Goal: Task Accomplishment & Management: Complete application form

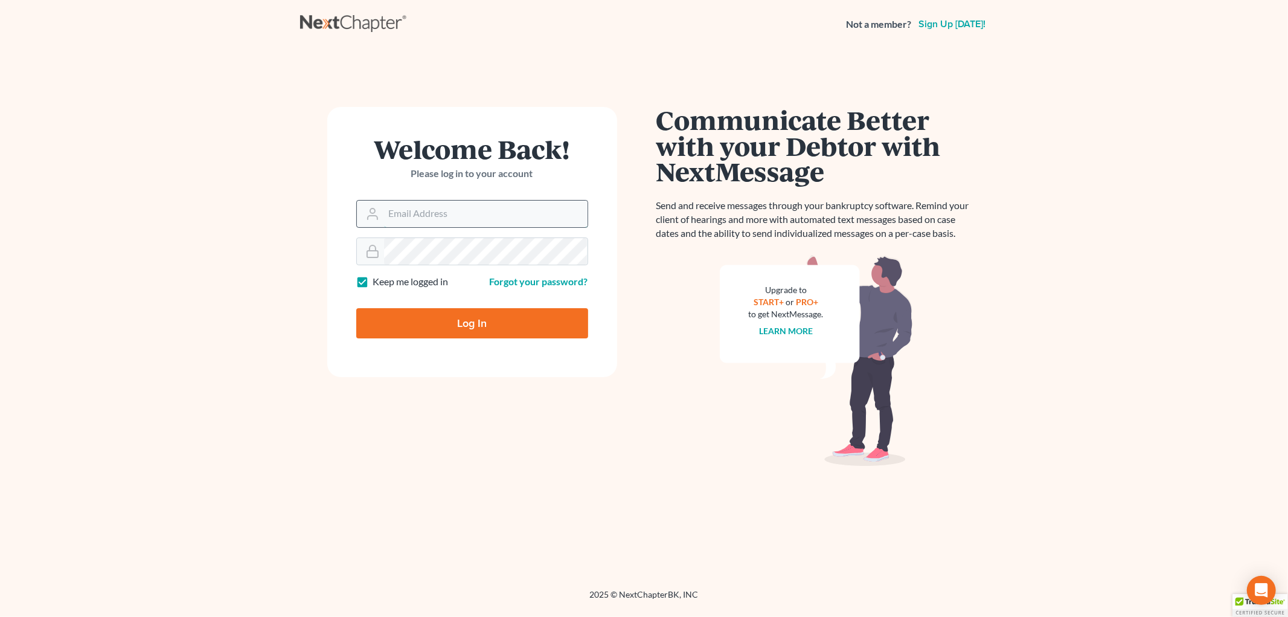
click at [452, 216] on input "Email Address" at bounding box center [486, 214] width 204 height 27
type input "[PERSON_NAME][EMAIL_ADDRESS][DOMAIN_NAME]"
click at [356, 308] on input "Log In" at bounding box center [472, 323] width 232 height 30
type input "Thinking..."
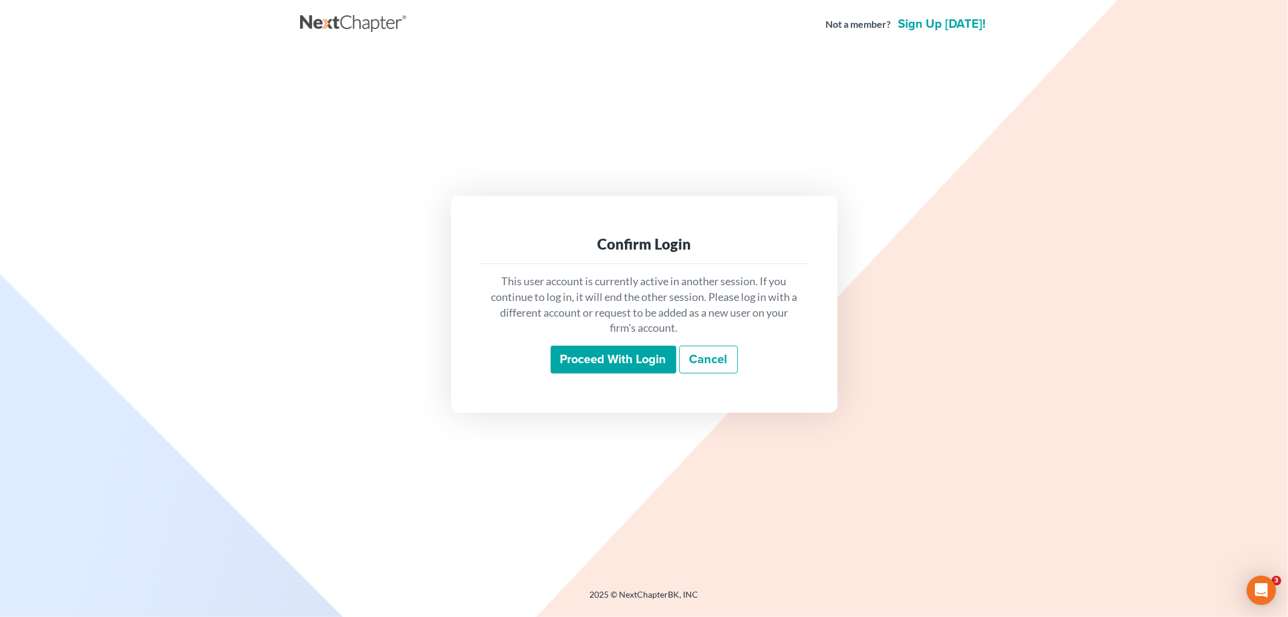
click at [641, 362] on input "Proceed with login" at bounding box center [614, 360] width 126 height 28
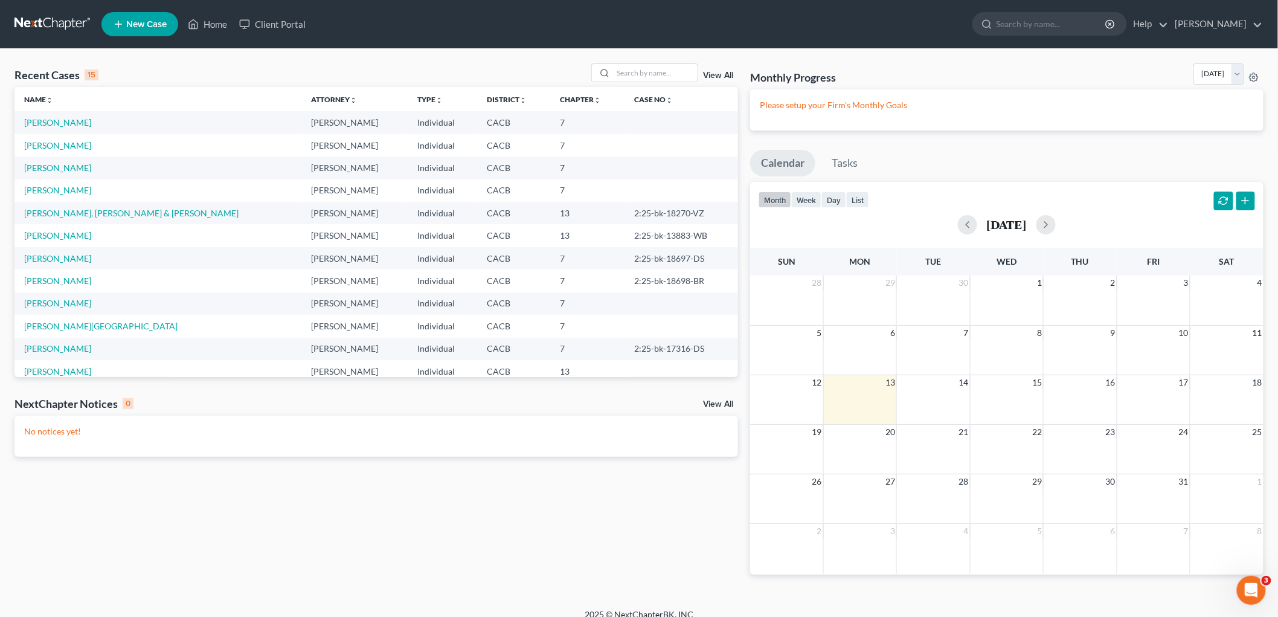
drag, startPoint x: 587, startPoint y: 345, endPoint x: 10, endPoint y: 274, distance: 581.2
click at [10, 274] on div "Recent Cases 15 View All Name unfold_more expand_more expand_less Attorney unfo…" at bounding box center [376, 328] width 736 height 530
click at [632, 70] on input "search" at bounding box center [655, 73] width 85 height 18
type input "ryan"
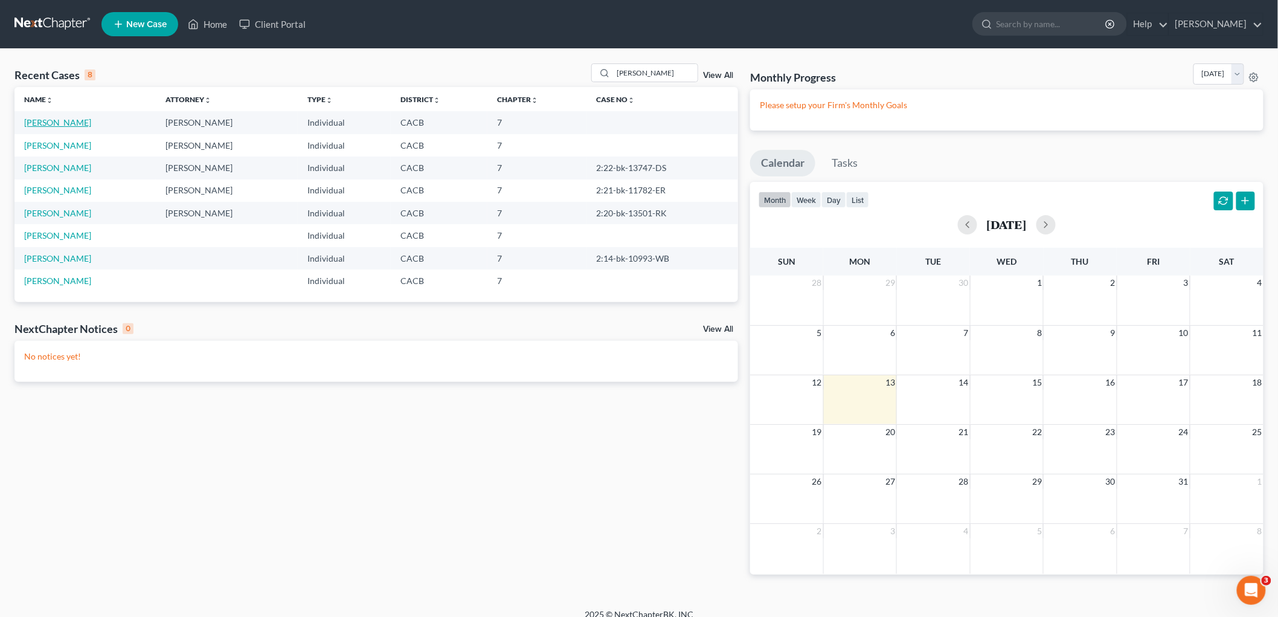
click at [62, 123] on link "[PERSON_NAME]" at bounding box center [57, 122] width 67 height 10
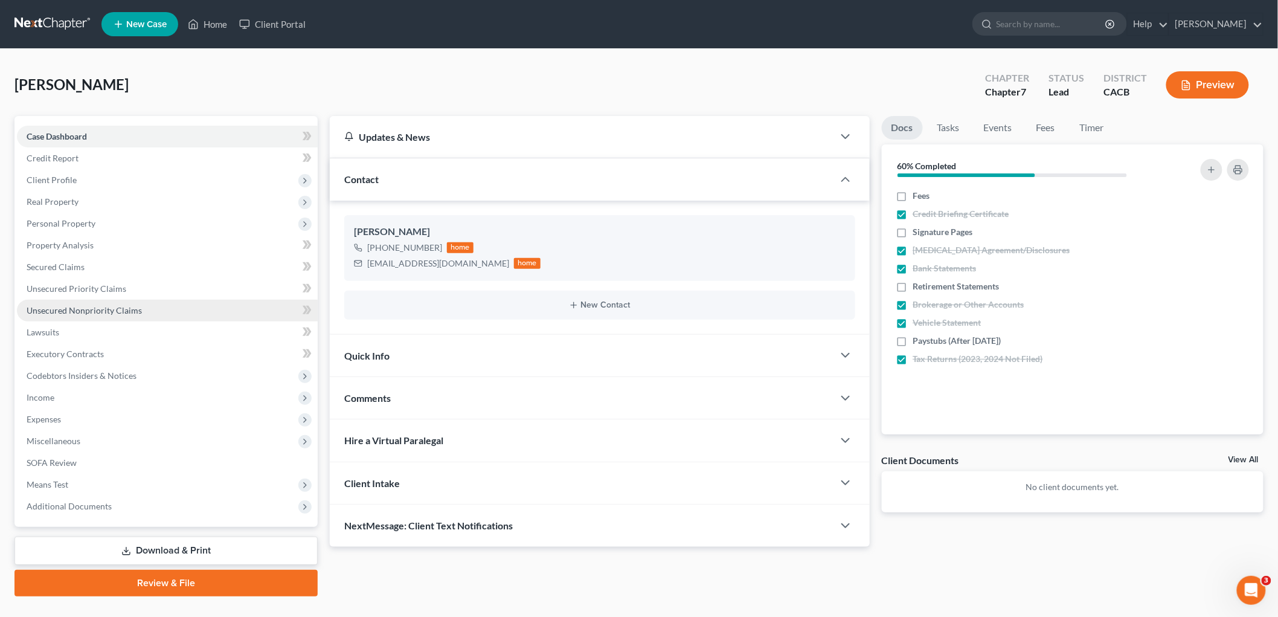
click at [155, 317] on link "Unsecured Nonpriority Claims" at bounding box center [167, 311] width 301 height 22
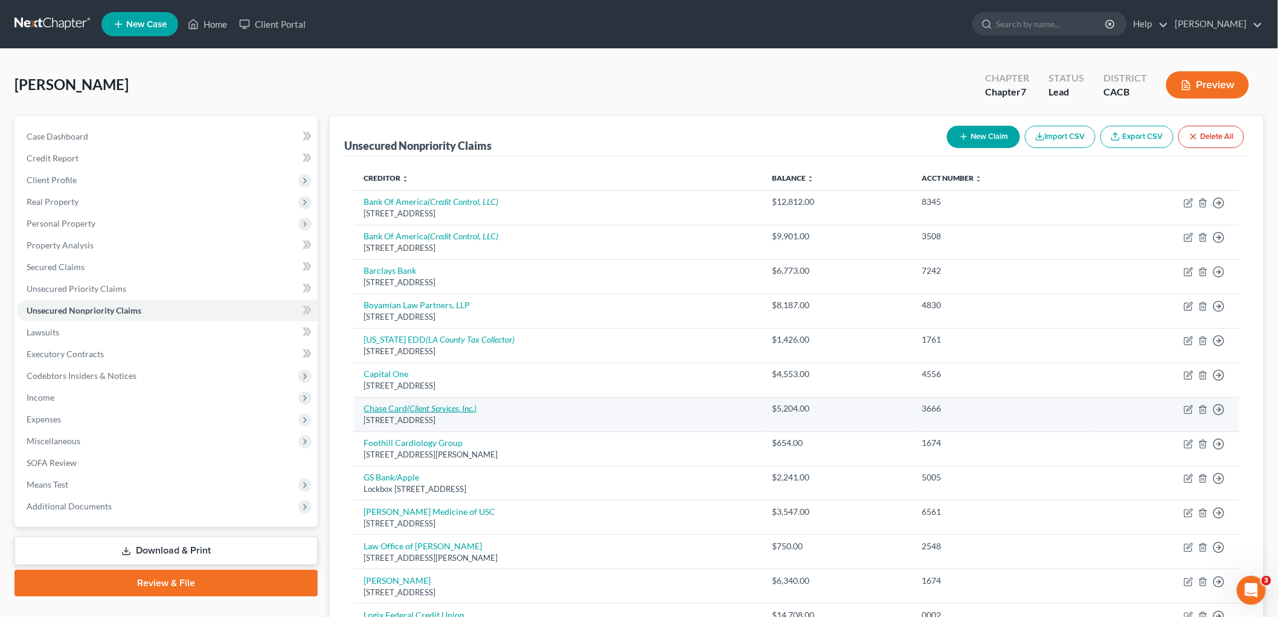
click at [393, 410] on link "Chase Card (Client Services, Inc.)" at bounding box center [420, 408] width 113 height 10
select select "7"
select select "2"
select select "0"
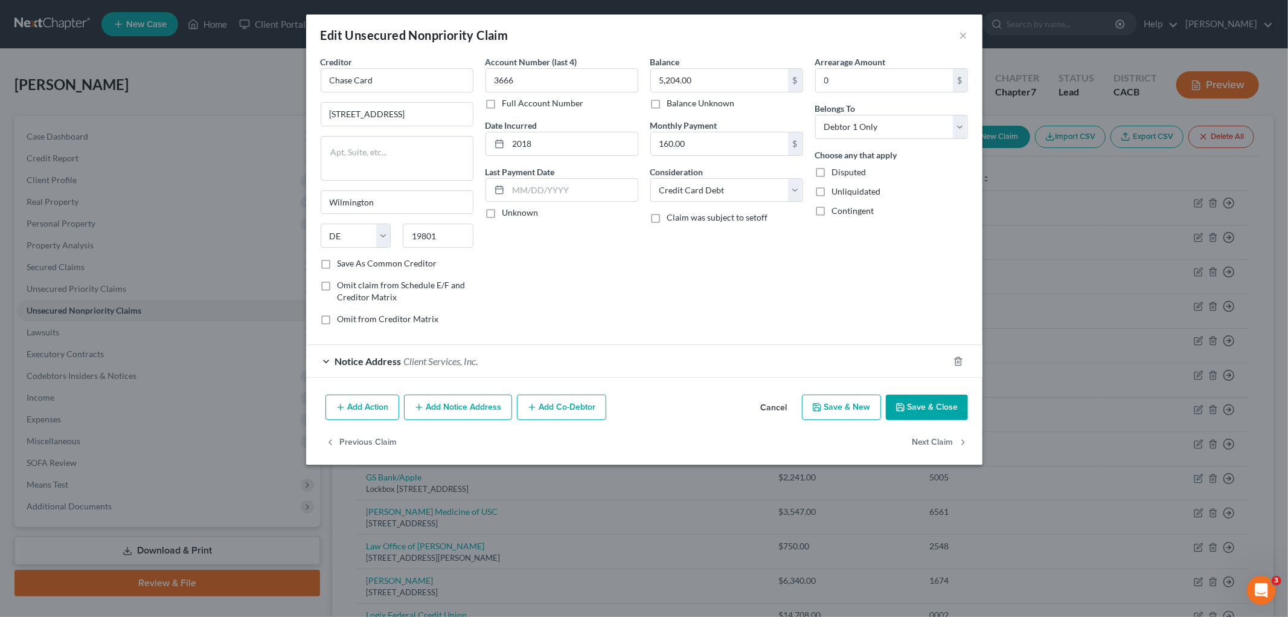
click at [462, 393] on div "Add Action Add Notice Address Add Co-Debtor Cancel Save & New Save & Close" at bounding box center [644, 410] width 677 height 40
click at [459, 405] on button "Add Notice Address" at bounding box center [458, 406] width 108 height 25
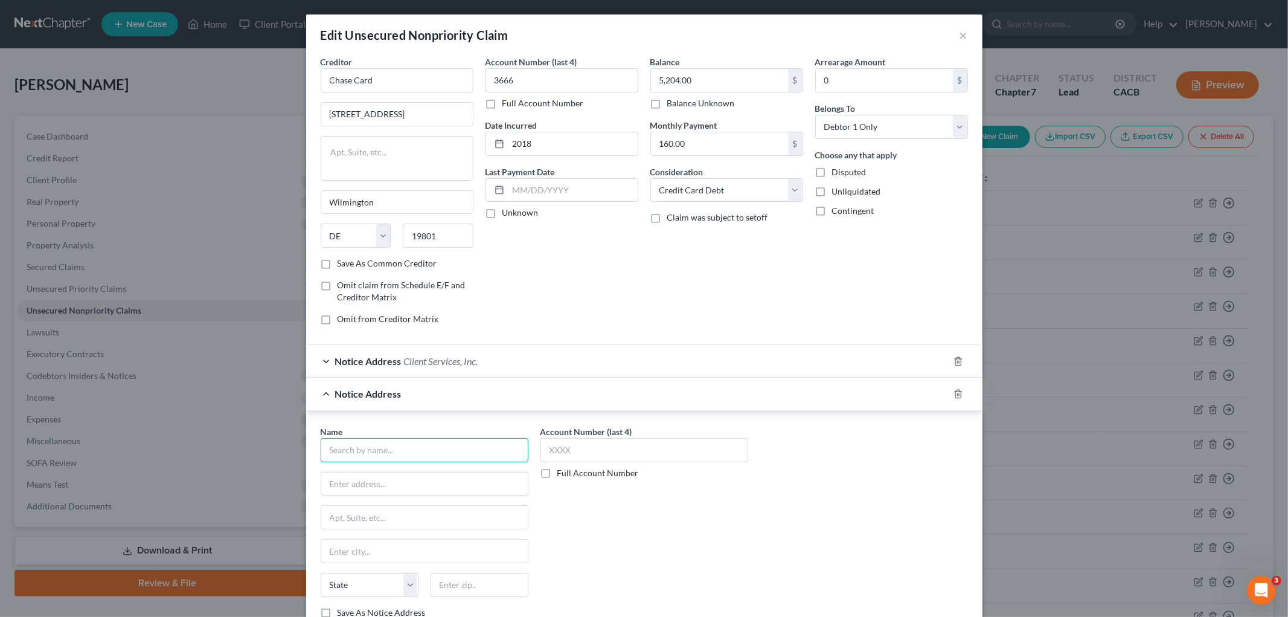
click at [387, 443] on input "text" at bounding box center [425, 450] width 208 height 24
click at [442, 445] on input "MRS" at bounding box center [425, 450] width 208 height 24
type input "MRS BPO, LLC"
type input "402 Lippincott Drive"
type input "08503"
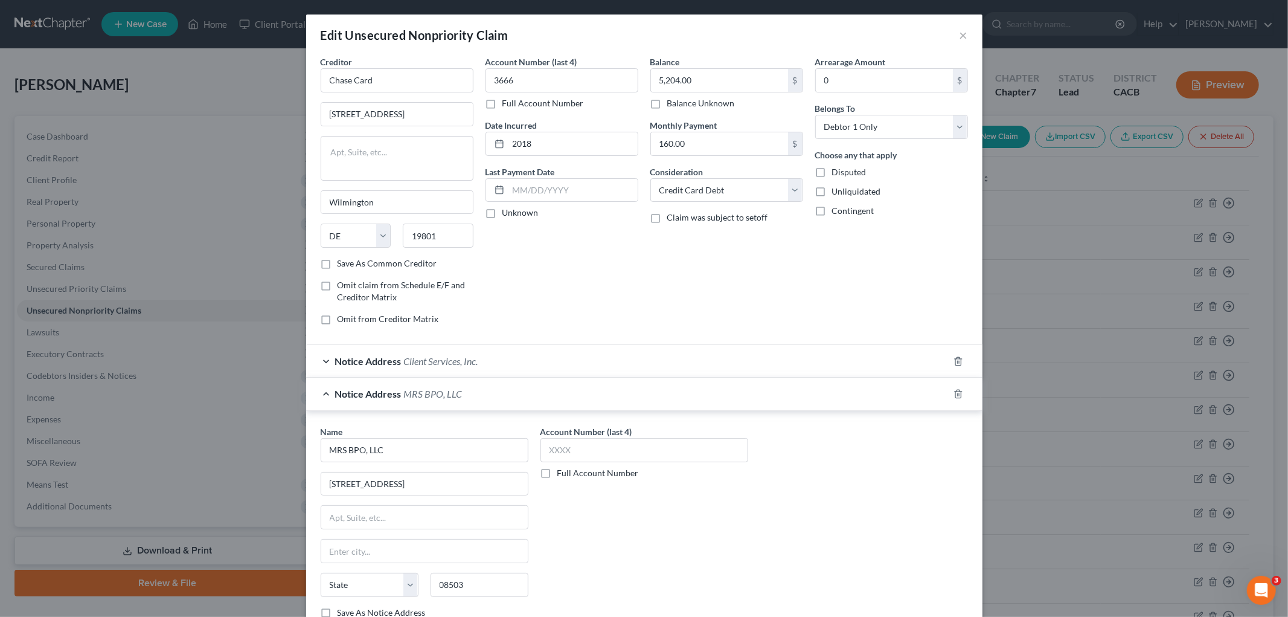
click at [576, 60] on div "Account Number (last 4) 3666 Full Account Number" at bounding box center [562, 83] width 153 height 54
click at [563, 80] on input "3666" at bounding box center [562, 80] width 153 height 24
click at [641, 460] on input "text" at bounding box center [645, 450] width 208 height 24
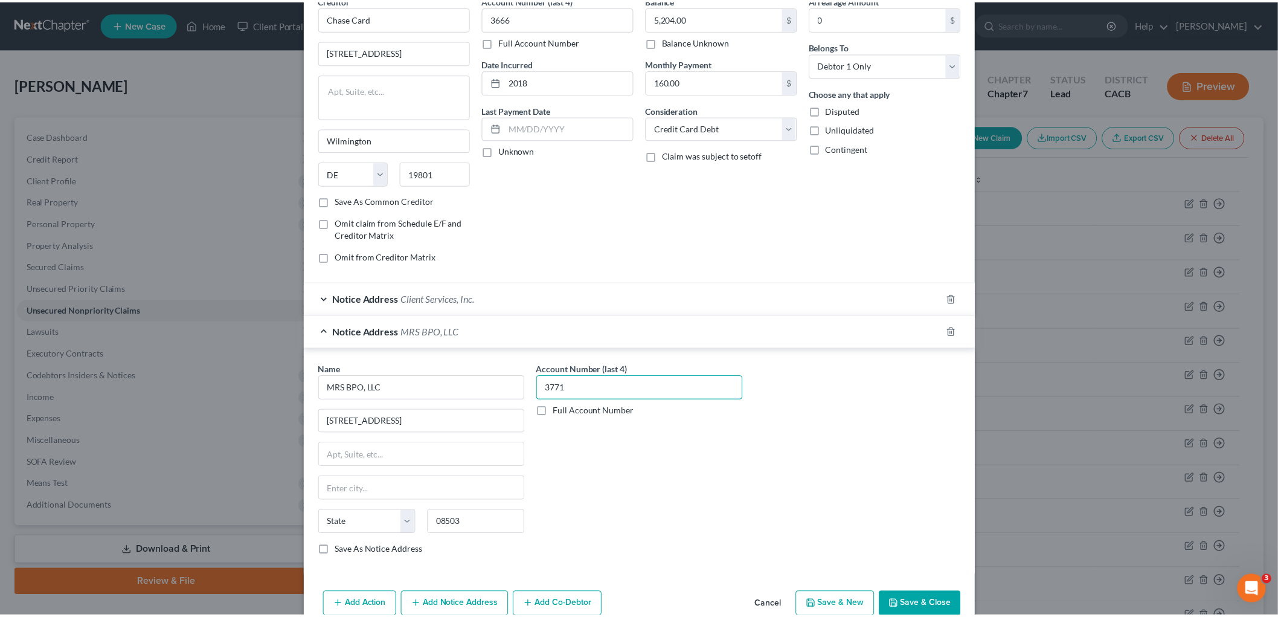
scroll to position [123, 0]
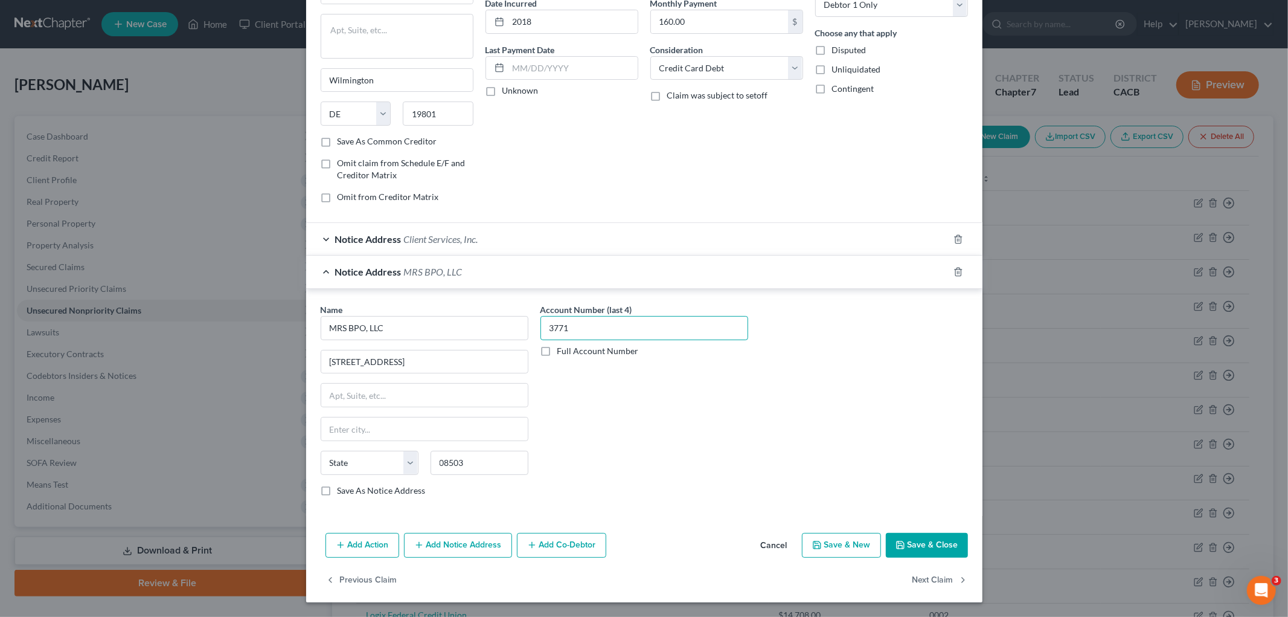
type input "3771"
click at [921, 556] on button "Save & Close" at bounding box center [927, 545] width 82 height 25
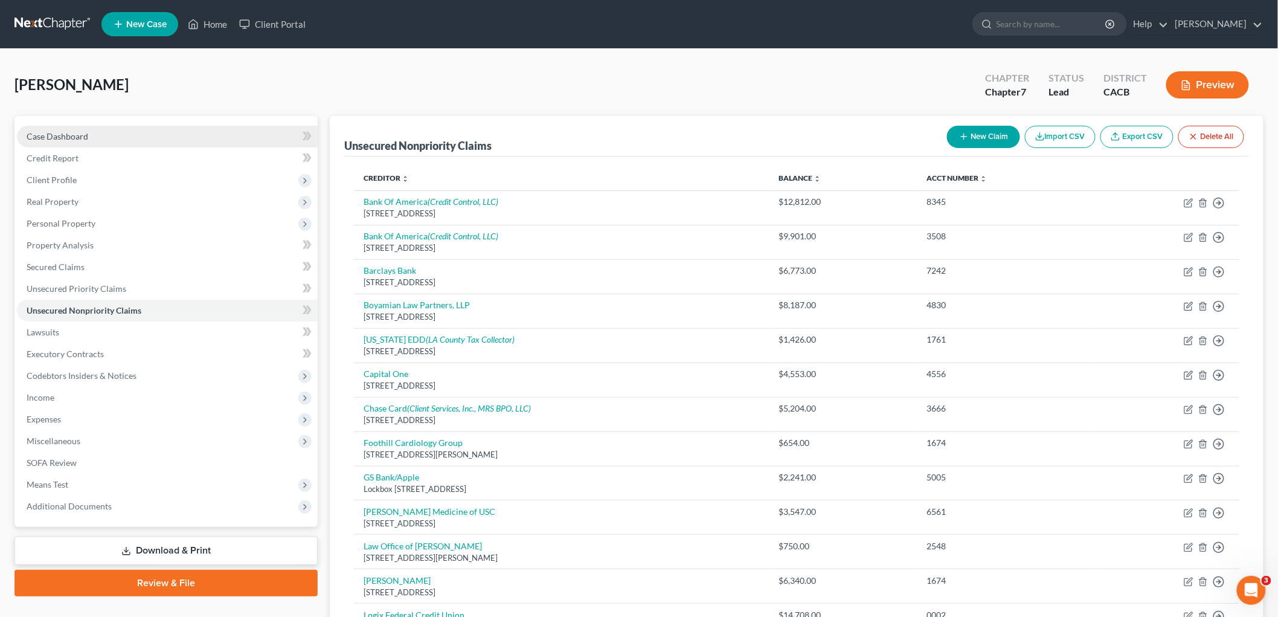
click at [51, 126] on link "Case Dashboard" at bounding box center [167, 137] width 301 height 22
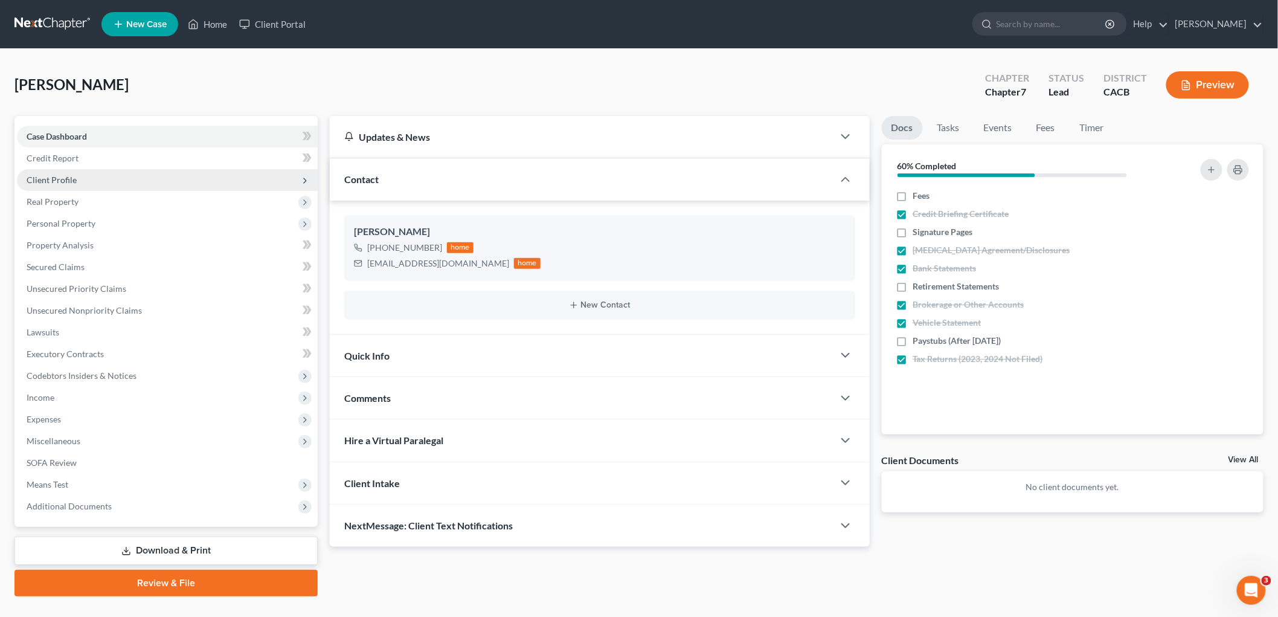
click at [62, 178] on span "Client Profile" at bounding box center [52, 180] width 50 height 10
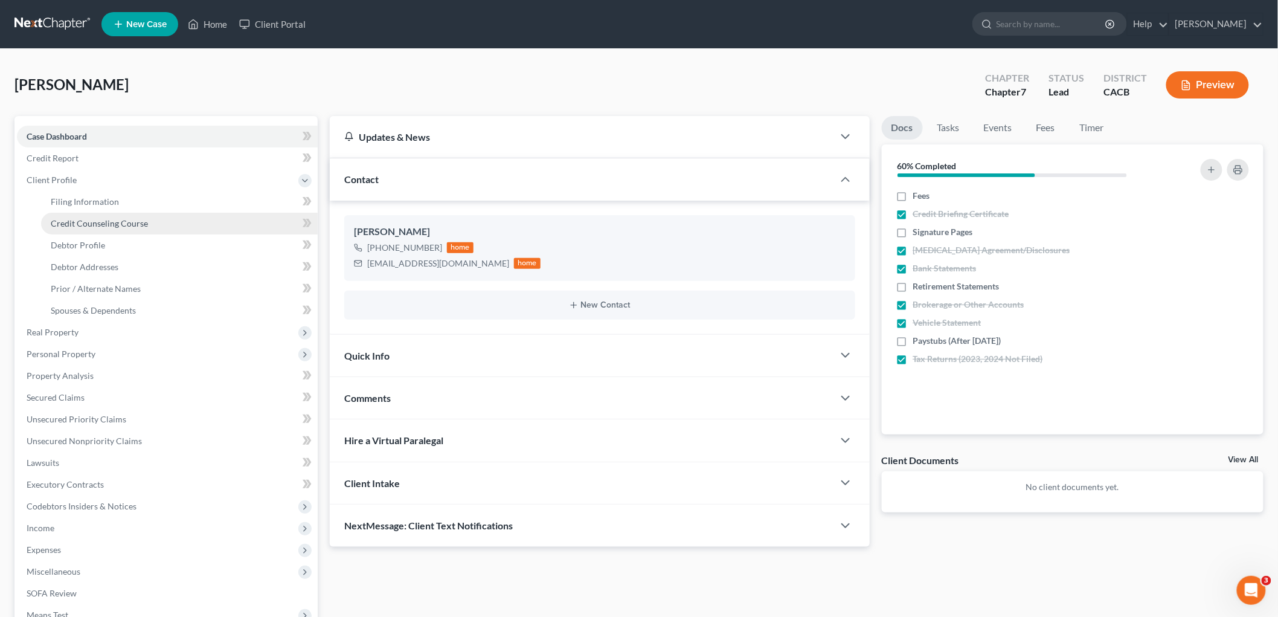
click at [98, 225] on span "Credit Counseling Course" at bounding box center [99, 223] width 97 height 10
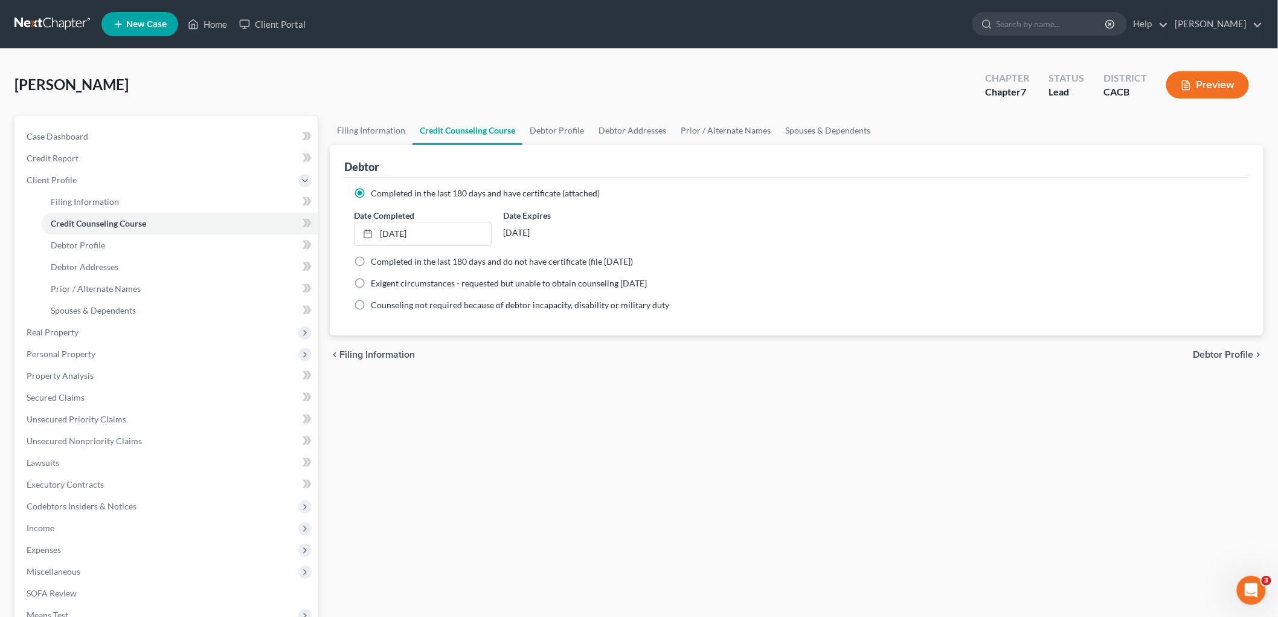
drag, startPoint x: 606, startPoint y: 524, endPoint x: 594, endPoint y: 514, distance: 15.9
click at [603, 522] on div "Filing Information Credit Counseling Course Debtor Profile Debtor Addresses Pri…" at bounding box center [797, 421] width 946 height 611
click at [46, 237] on link "Debtor Profile" at bounding box center [179, 245] width 277 height 22
select select "0"
select select "1"
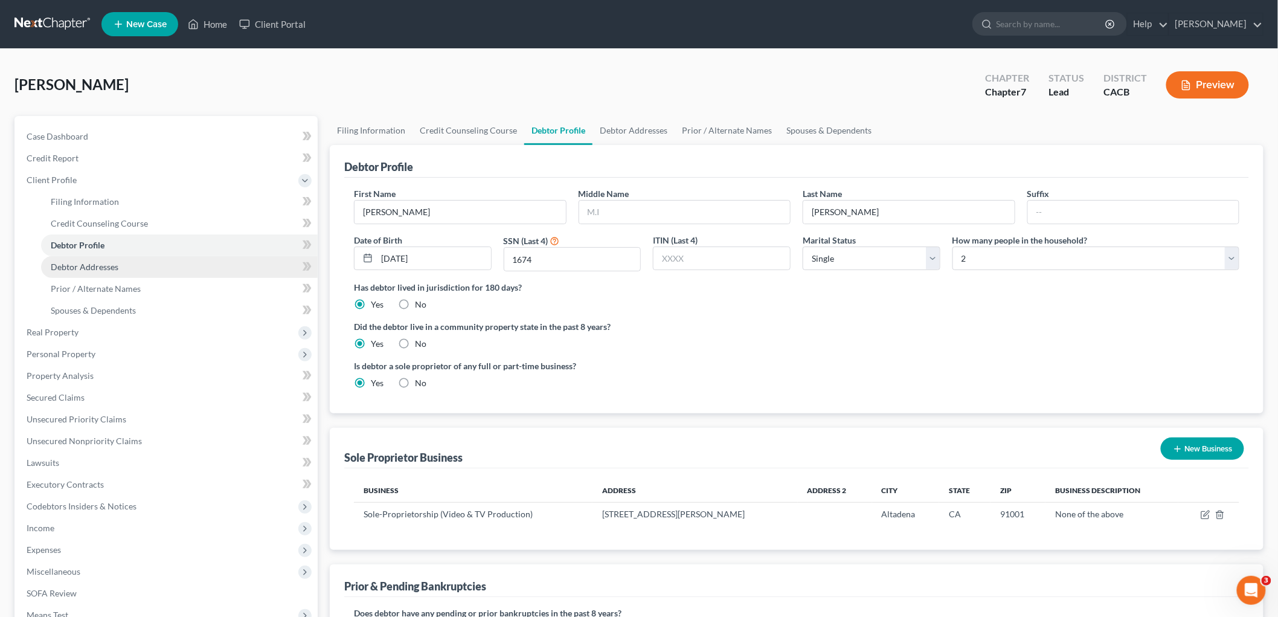
click at [103, 263] on span "Debtor Addresses" at bounding box center [85, 267] width 68 height 10
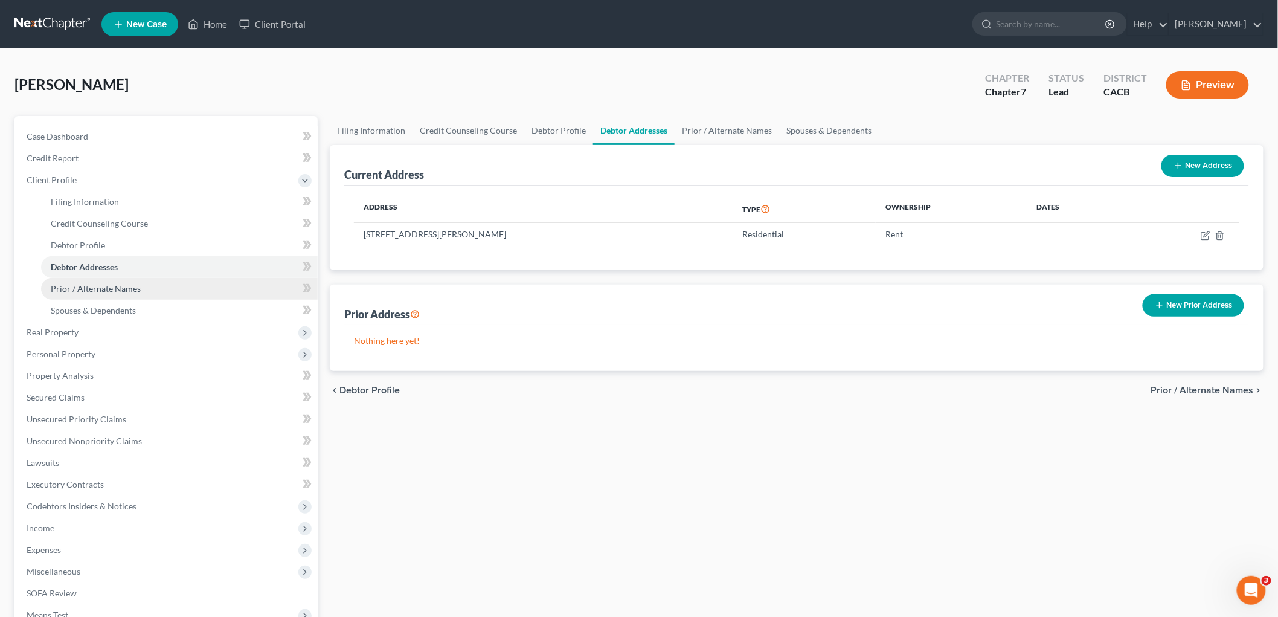
click at [120, 280] on link "Prior / Alternate Names" at bounding box center [179, 289] width 277 height 22
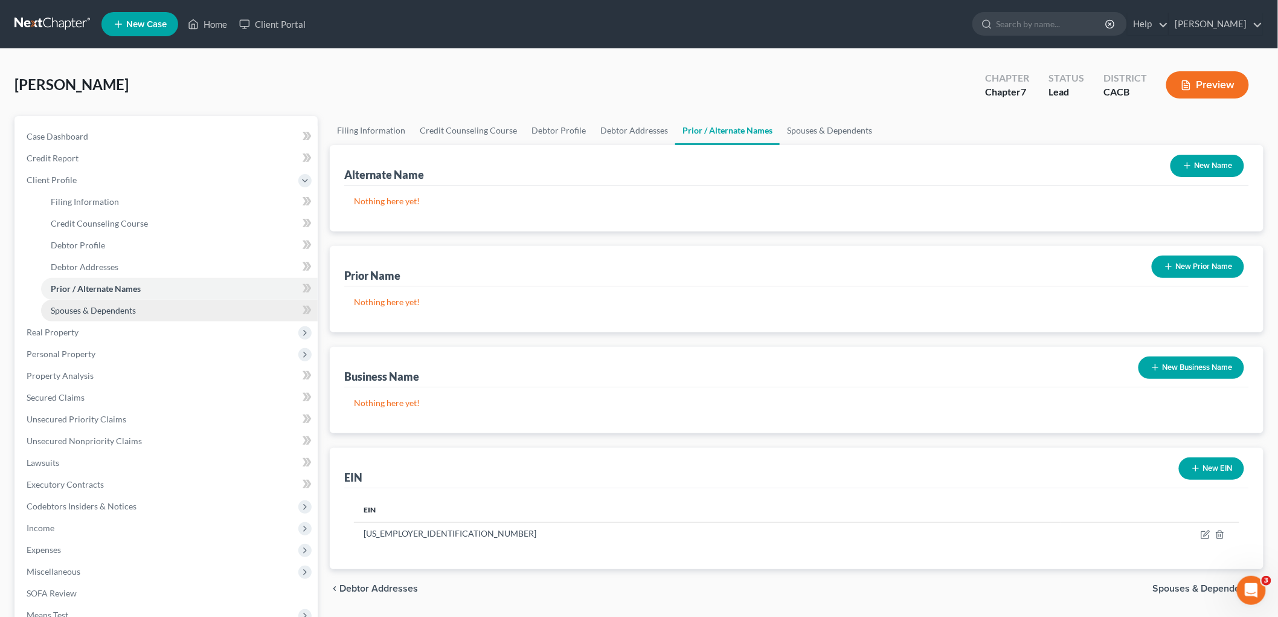
click at [136, 315] on link "Spouses & Dependents" at bounding box center [179, 311] width 277 height 22
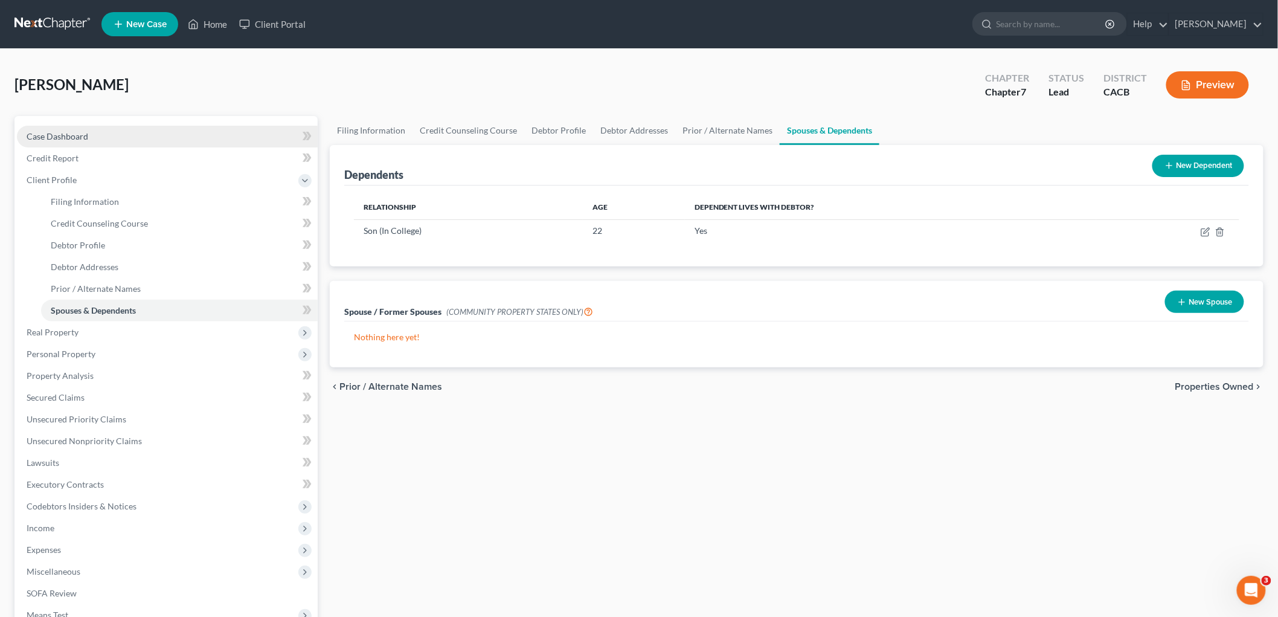
click at [40, 129] on link "Case Dashboard" at bounding box center [167, 137] width 301 height 22
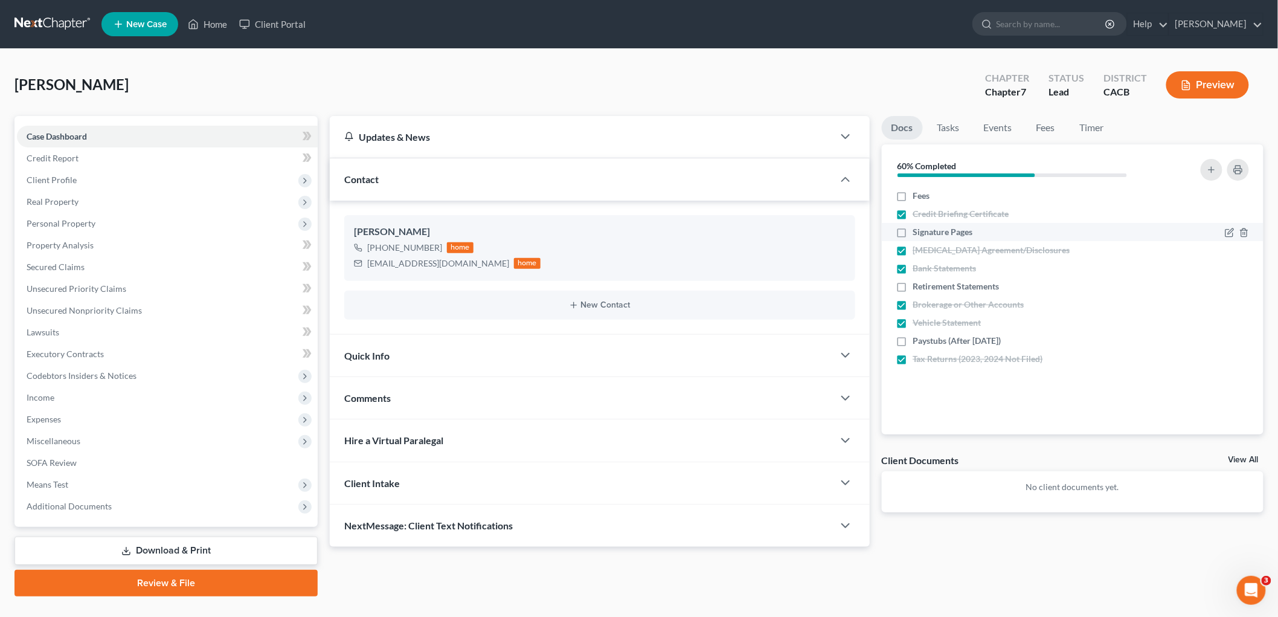
click at [913, 231] on label "Signature Pages" at bounding box center [943, 232] width 60 height 12
click at [918, 231] on input "Signature Pages" at bounding box center [922, 230] width 8 height 8
checkbox input "true"
click at [61, 230] on span "Personal Property" at bounding box center [167, 224] width 301 height 22
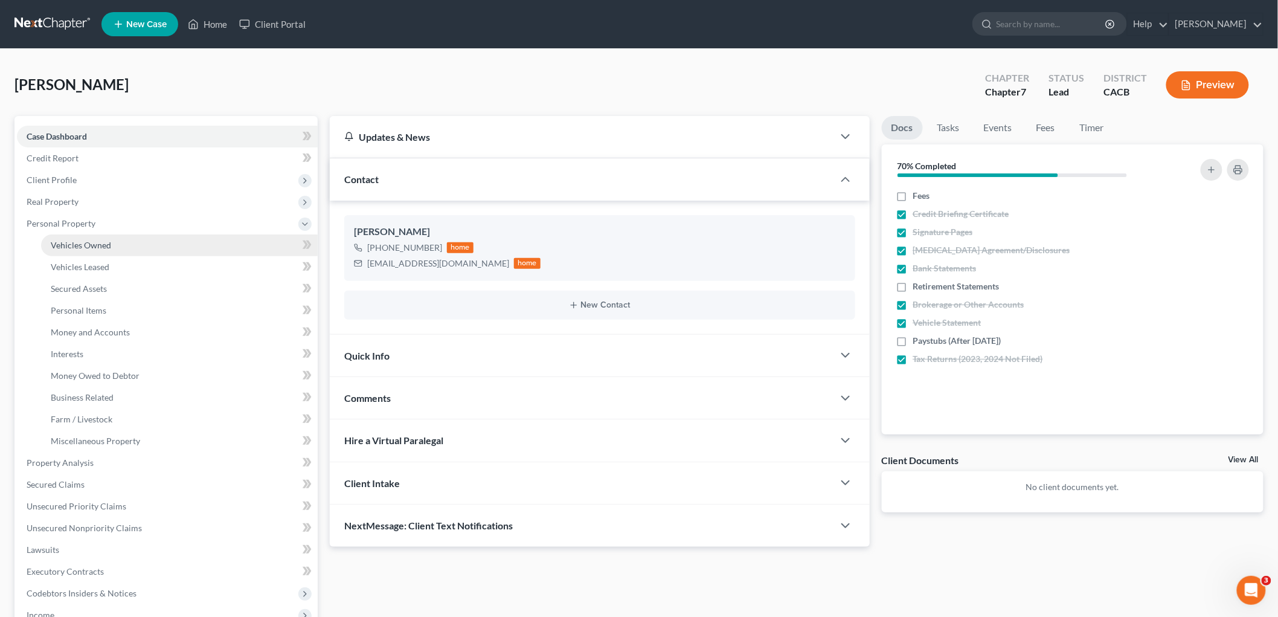
click at [73, 251] on link "Vehicles Owned" at bounding box center [179, 245] width 277 height 22
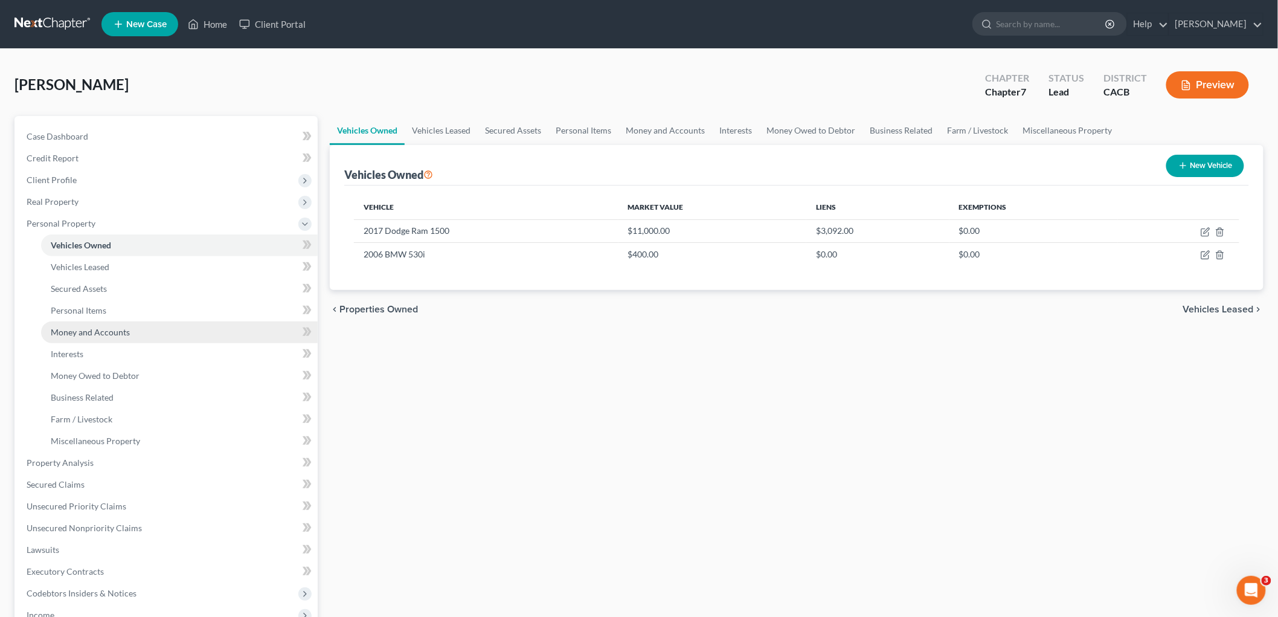
click at [121, 335] on span "Money and Accounts" at bounding box center [90, 332] width 79 height 10
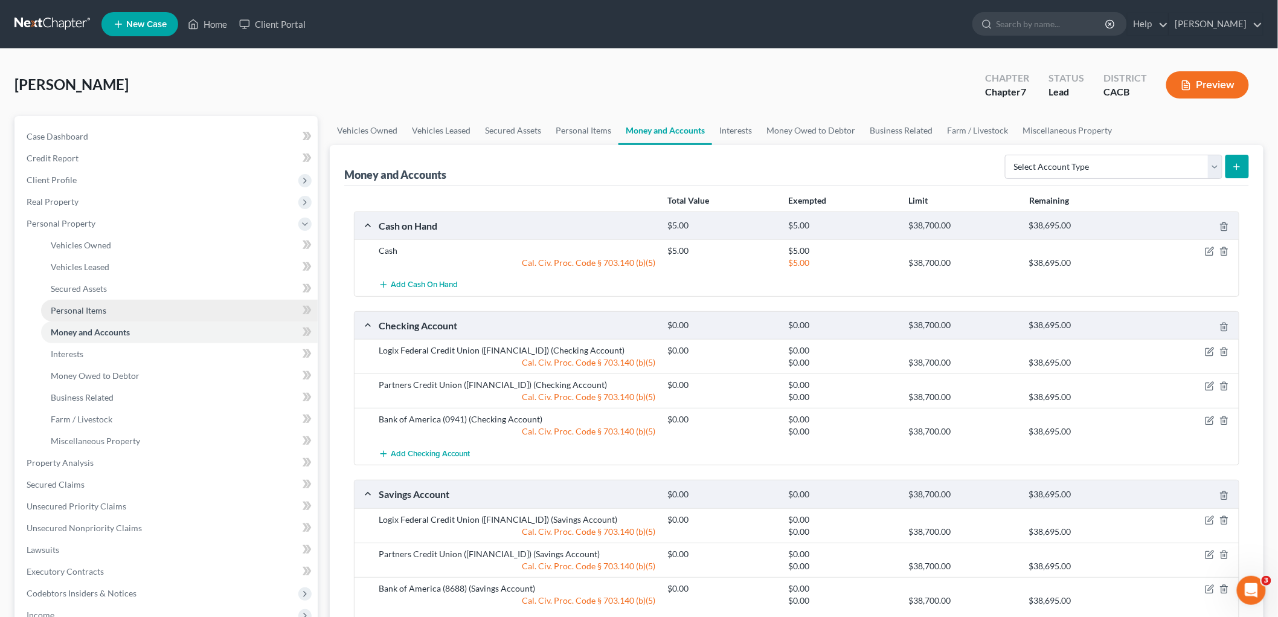
click at [116, 312] on link "Personal Items" at bounding box center [179, 311] width 277 height 22
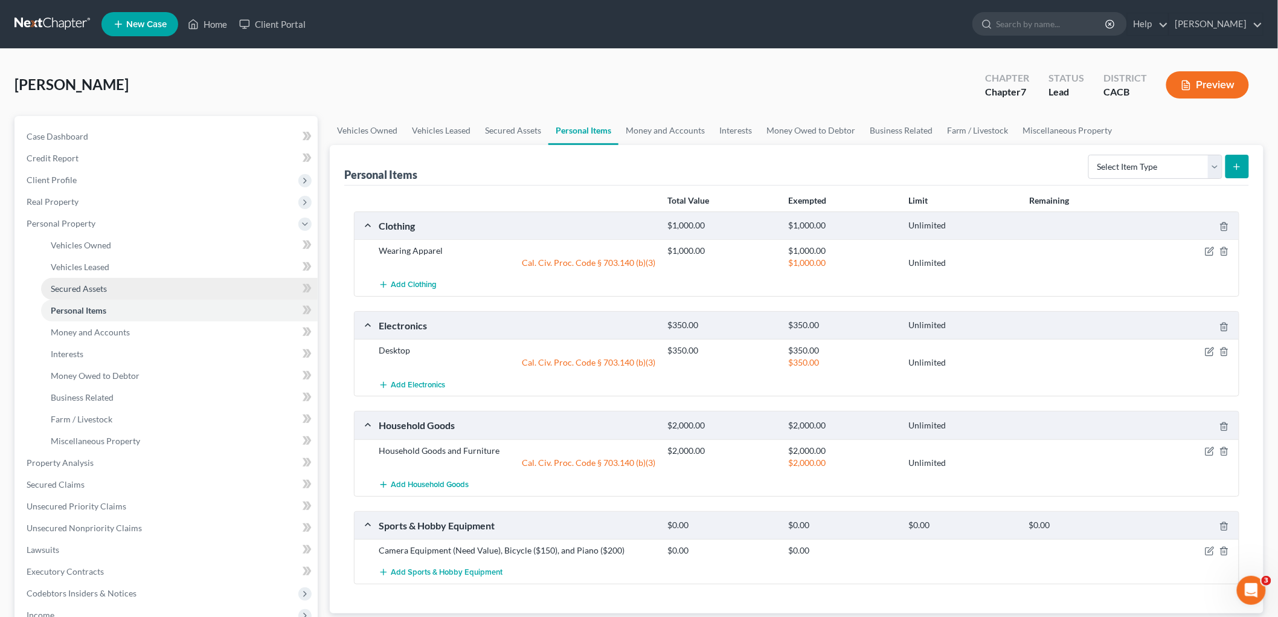
drag, startPoint x: 236, startPoint y: 2, endPoint x: 184, endPoint y: 298, distance: 300.6
click at [184, 298] on link "Secured Assets" at bounding box center [179, 289] width 277 height 22
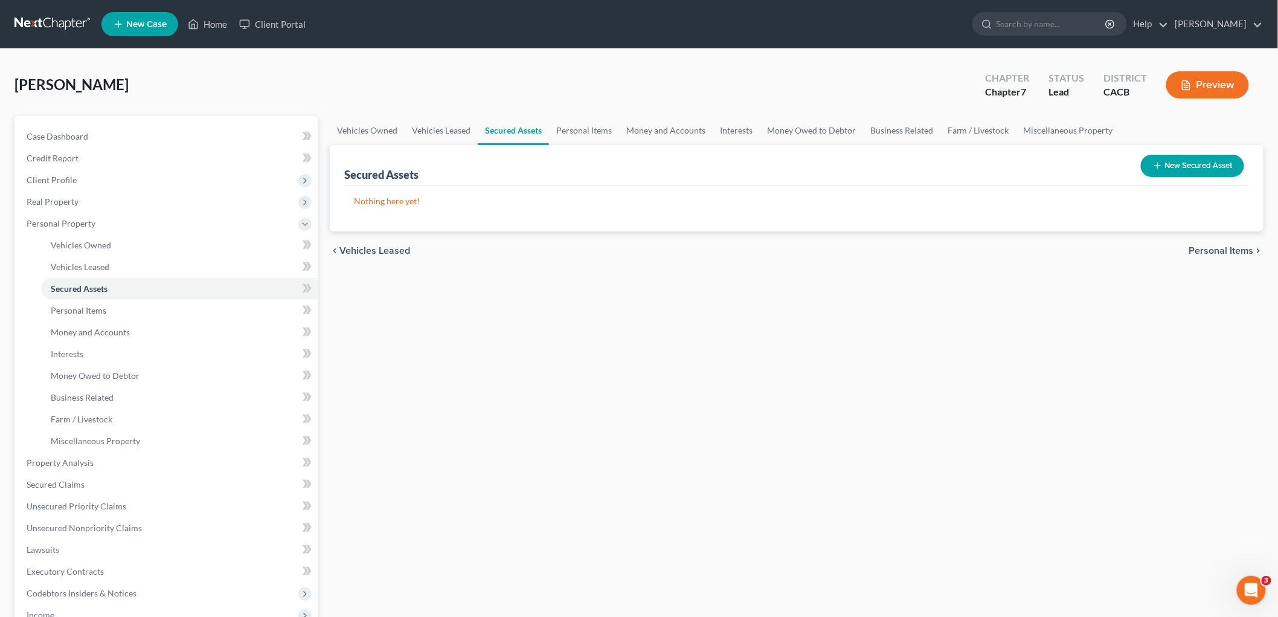
click at [1259, 70] on div "Preview" at bounding box center [1210, 86] width 107 height 36
click at [1246, 79] on button "Preview" at bounding box center [1207, 84] width 83 height 27
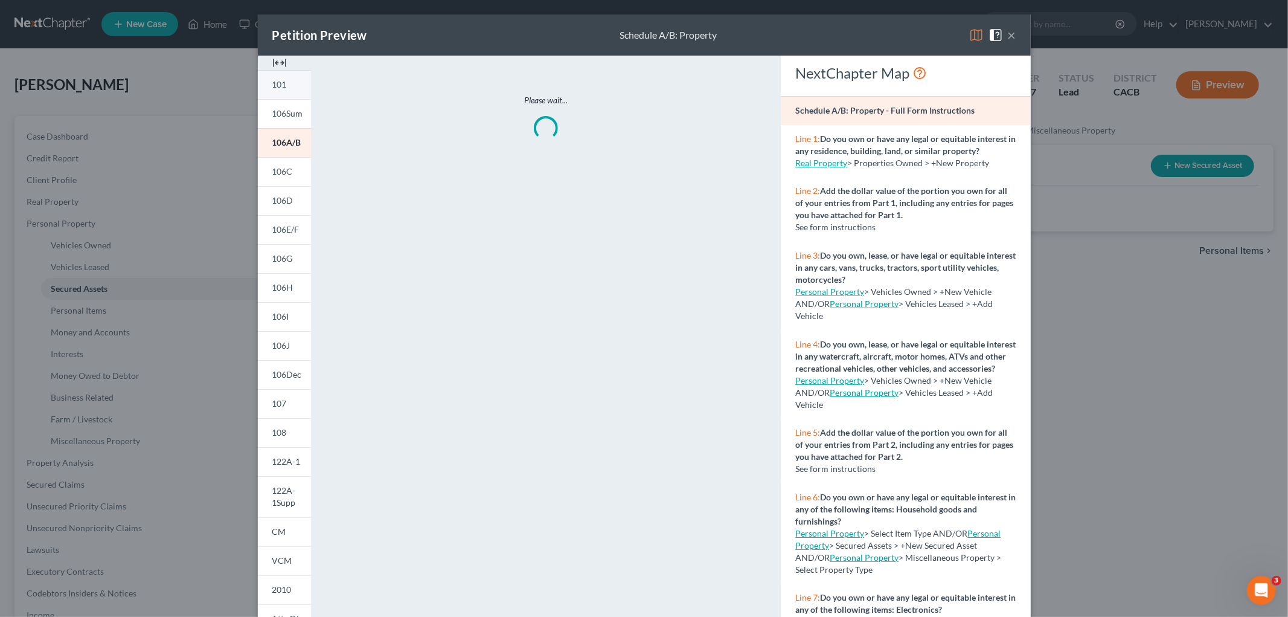
click at [283, 80] on link "101" at bounding box center [284, 84] width 53 height 29
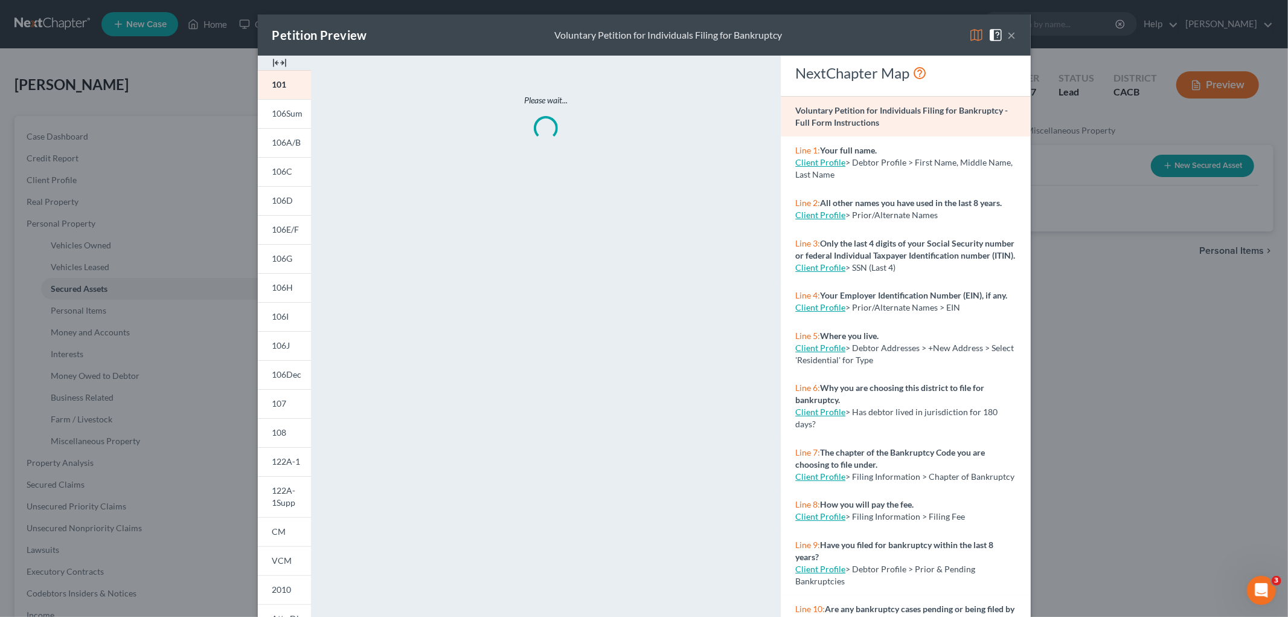
click at [969, 34] on img at bounding box center [976, 35] width 14 height 14
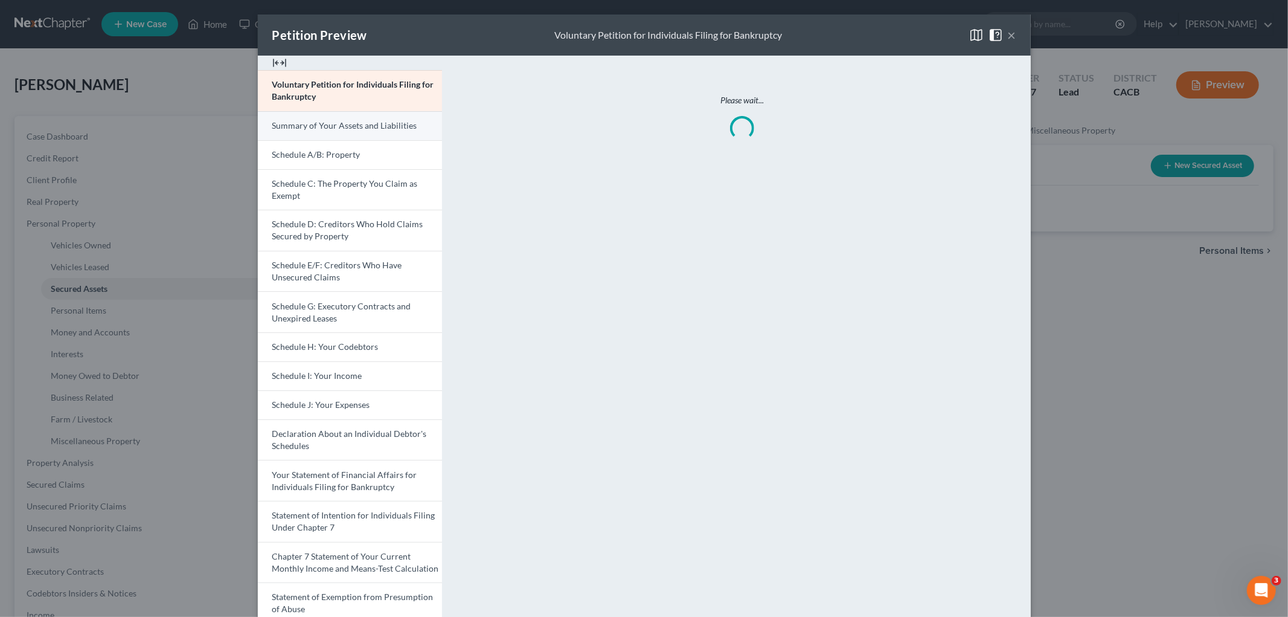
click at [339, 114] on link "Summary of Your Assets and Liabilities" at bounding box center [350, 125] width 184 height 29
click at [350, 106] on link "Voluntary Petition for Individuals Filing for Bankruptcy" at bounding box center [350, 90] width 184 height 41
click at [354, 98] on link "Voluntary Petition for Individuals Filing for Bankruptcy" at bounding box center [350, 90] width 184 height 41
click at [1203, 356] on div "Petition Preview Voluntary Petition for Individuals Filing for Bankruptcy × Vol…" at bounding box center [644, 308] width 1288 height 617
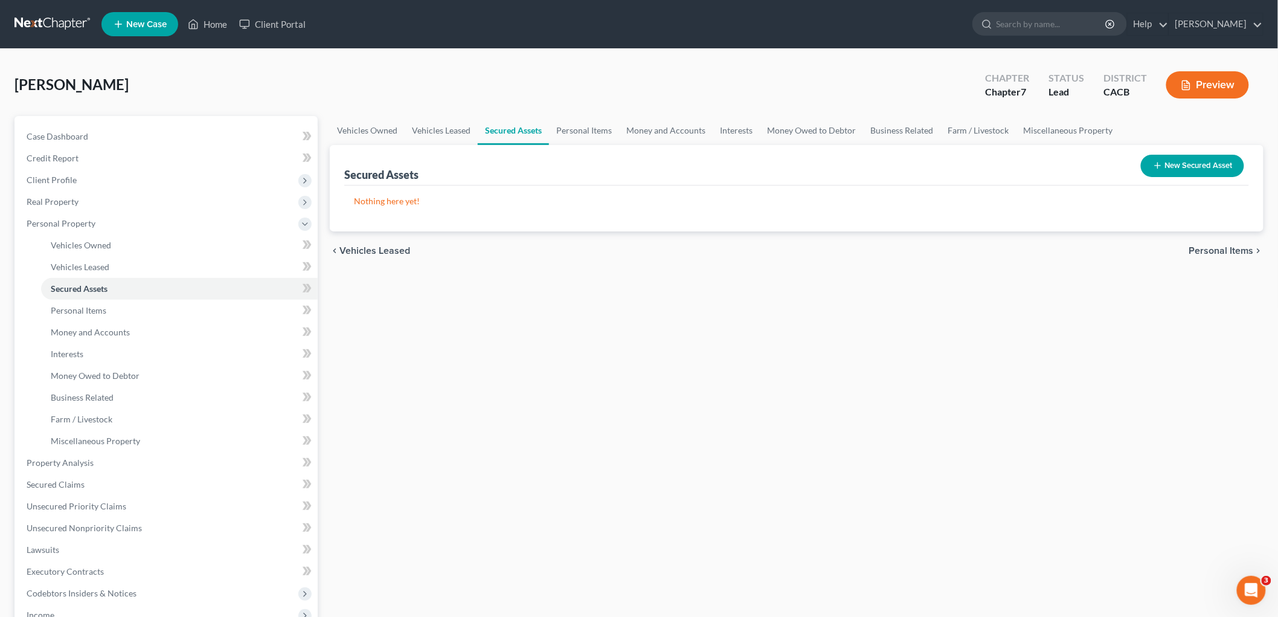
click at [62, 22] on link at bounding box center [52, 24] width 77 height 22
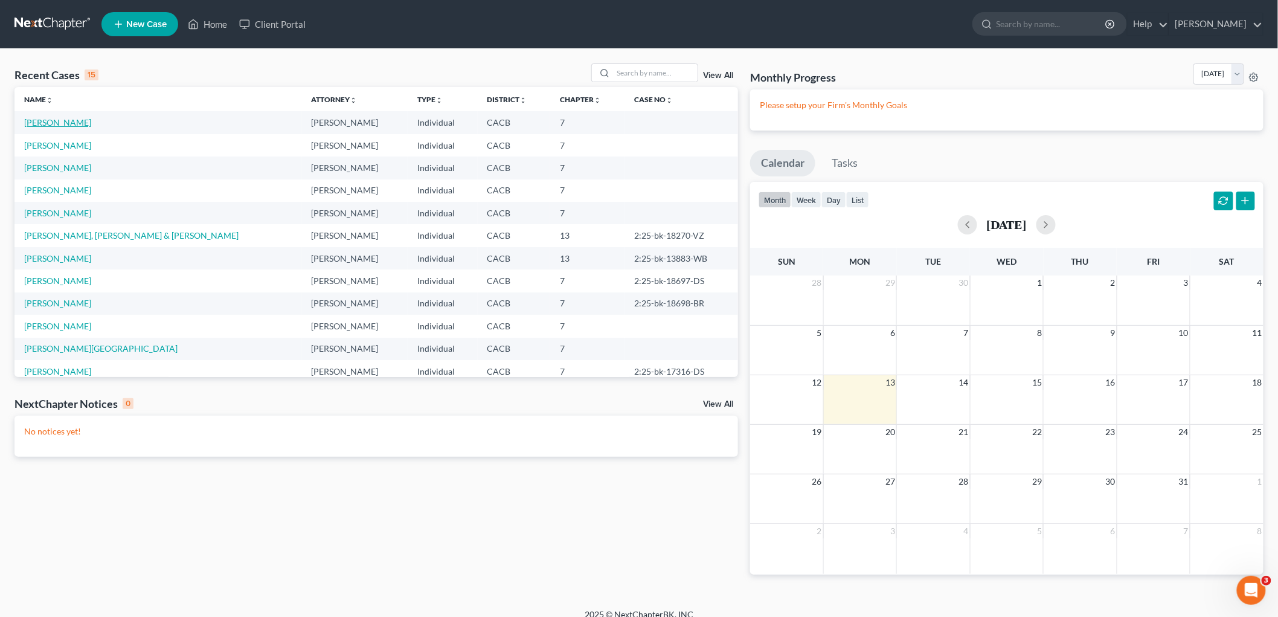
click at [60, 115] on td "[PERSON_NAME]" at bounding box center [158, 122] width 288 height 22
click at [60, 121] on link "[PERSON_NAME]" at bounding box center [57, 122] width 67 height 10
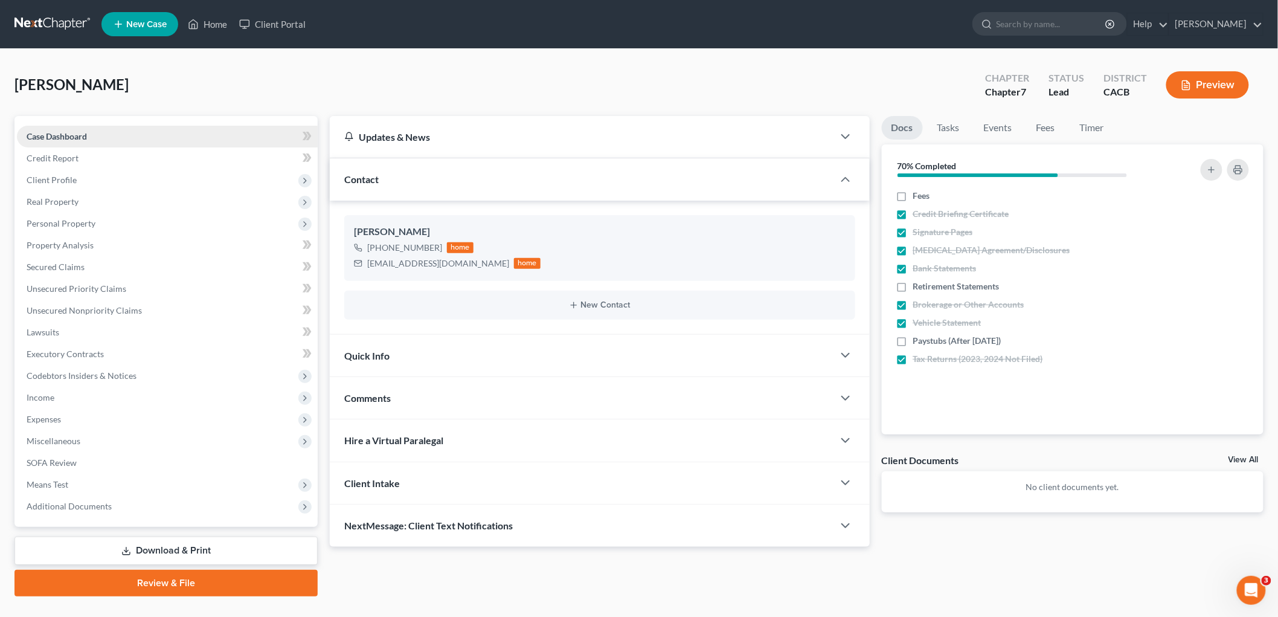
click at [86, 138] on span "Case Dashboard" at bounding box center [57, 136] width 60 height 10
click at [99, 161] on link "Credit Report" at bounding box center [167, 158] width 301 height 22
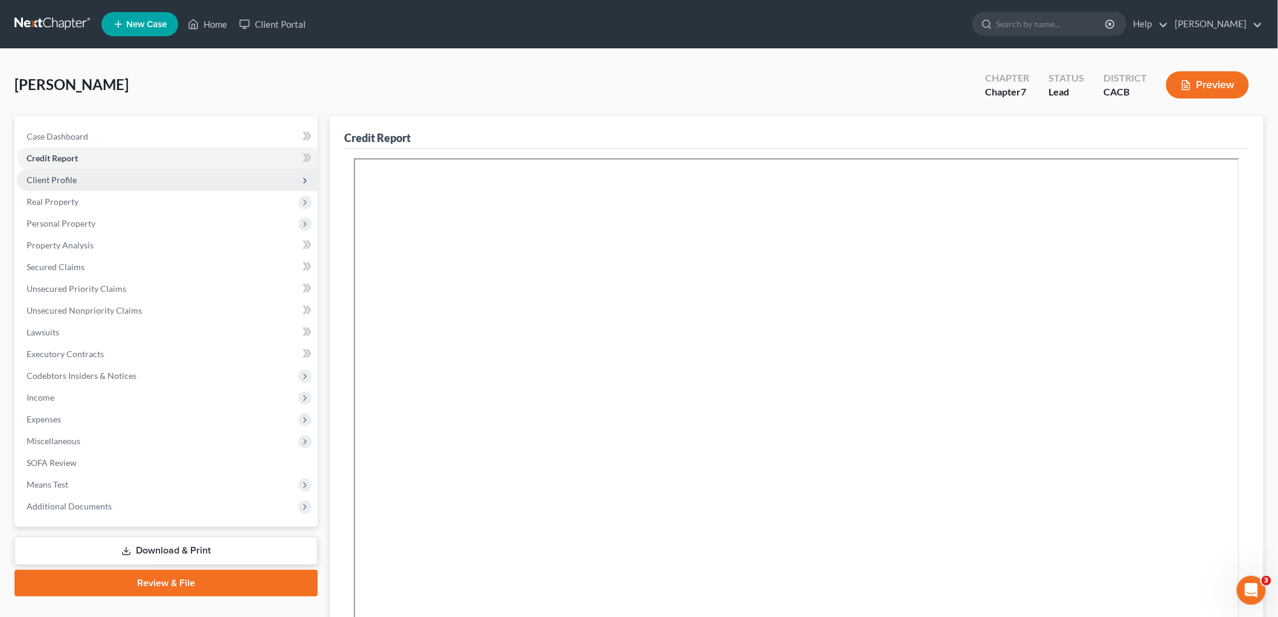
click at [120, 181] on span "Client Profile" at bounding box center [167, 180] width 301 height 22
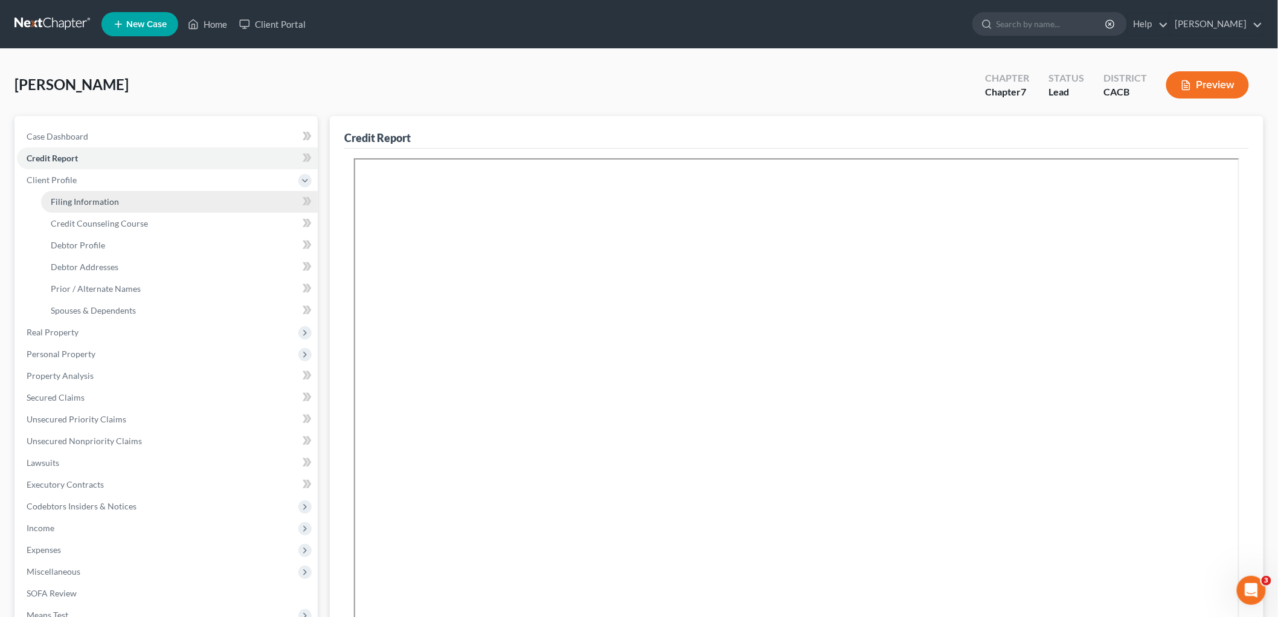
click at [130, 204] on link "Filing Information" at bounding box center [179, 202] width 277 height 22
select select "0"
select select "3"
select select "0"
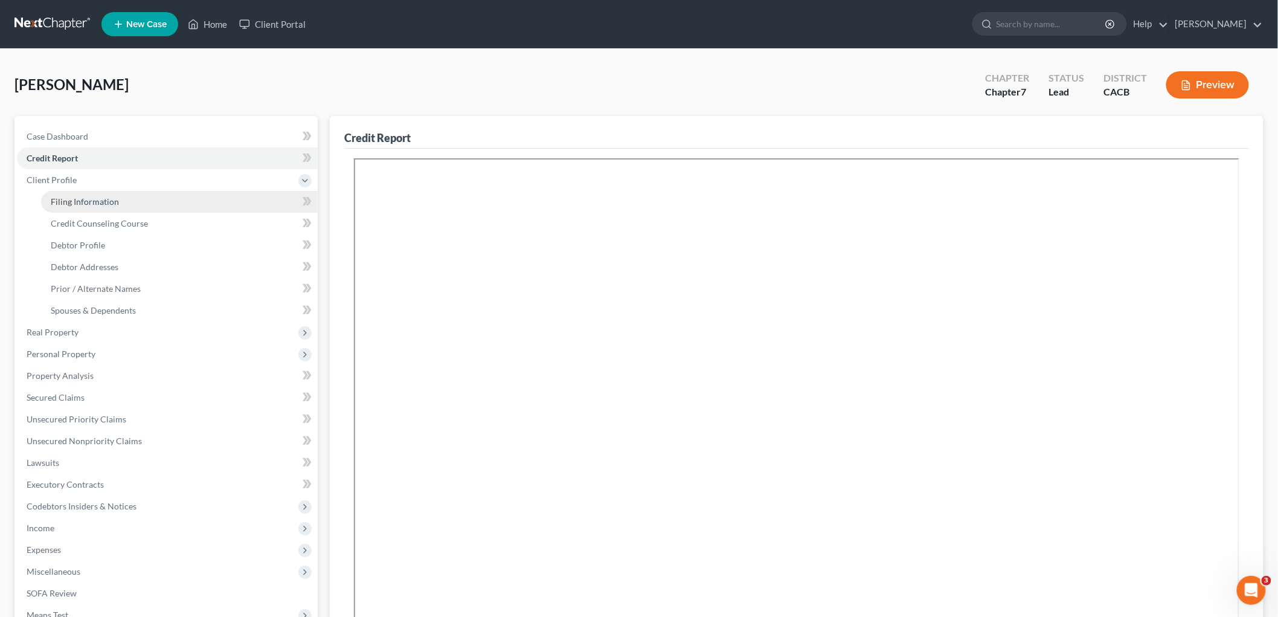
select select "7"
select select "0"
select select "4"
select select "0"
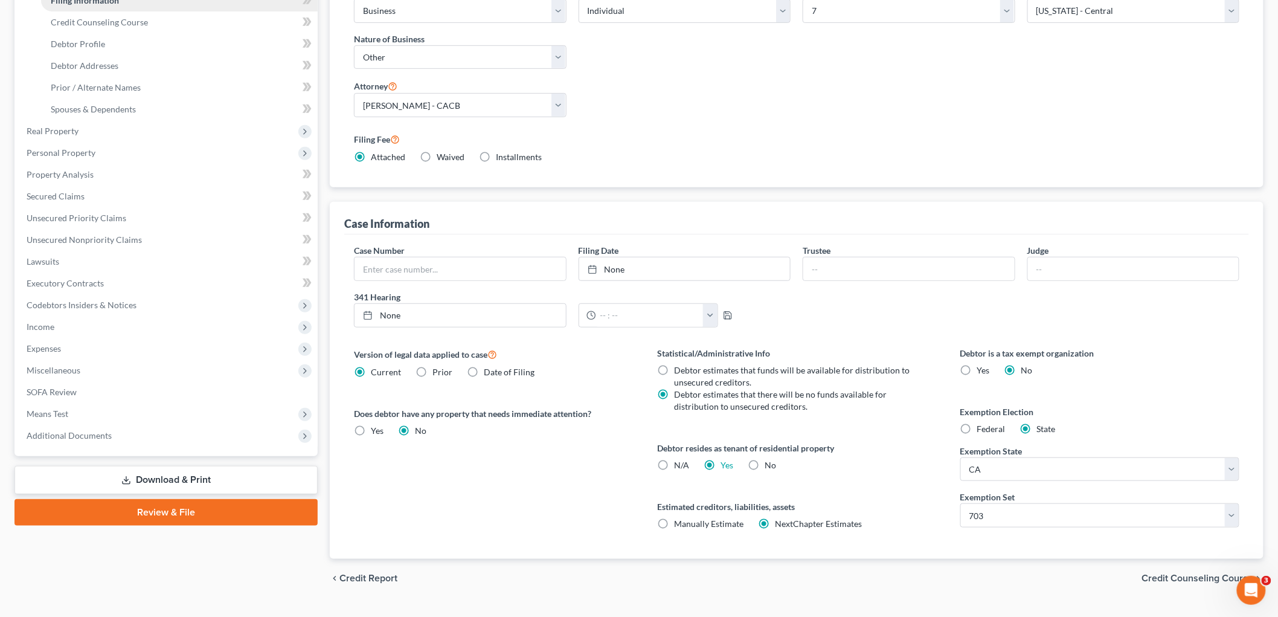
scroll to position [134, 0]
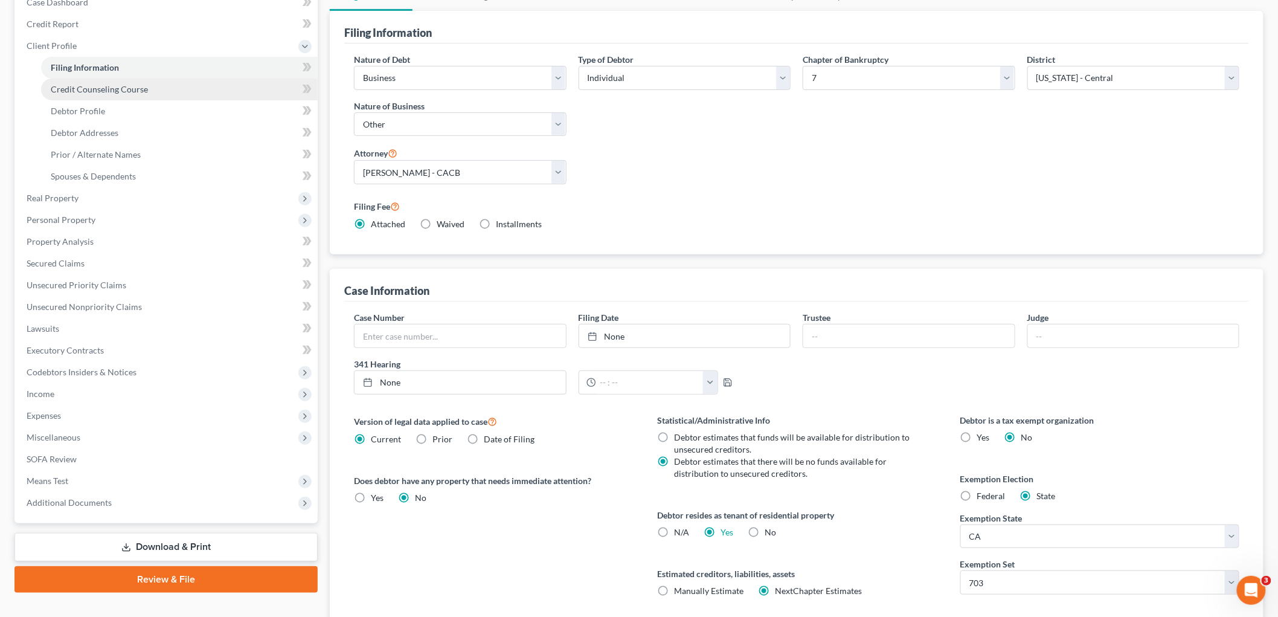
click at [128, 91] on span "Credit Counseling Course" at bounding box center [99, 89] width 97 height 10
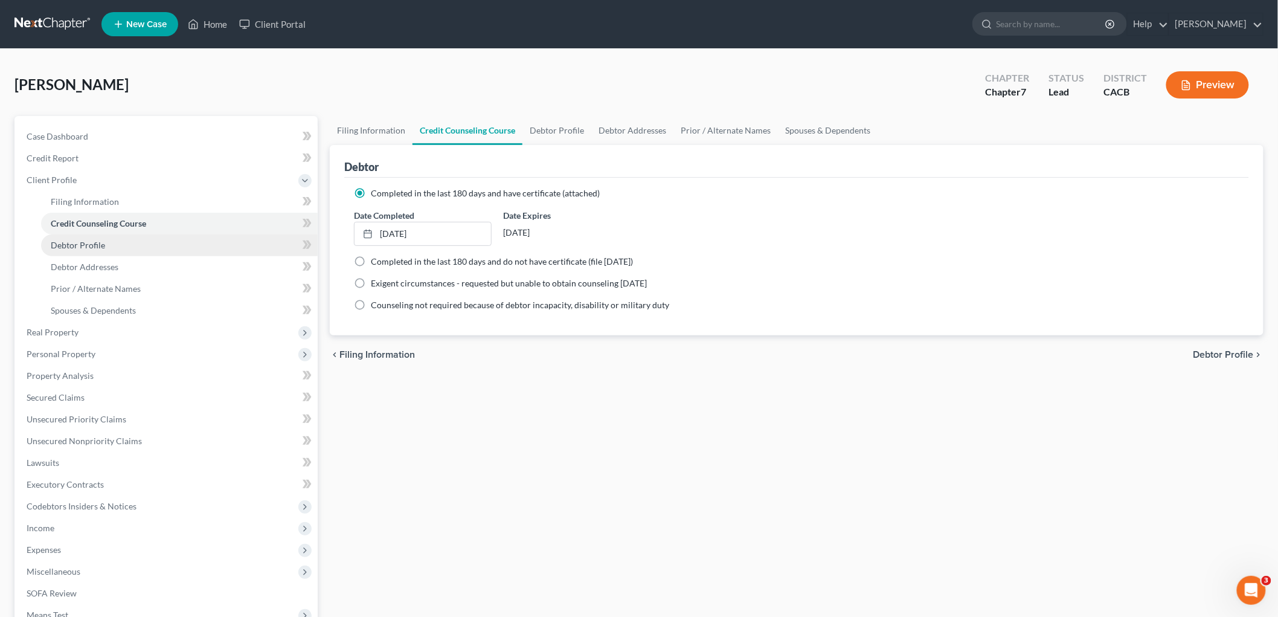
click at [77, 238] on link "Debtor Profile" at bounding box center [179, 245] width 277 height 22
select select "0"
select select "1"
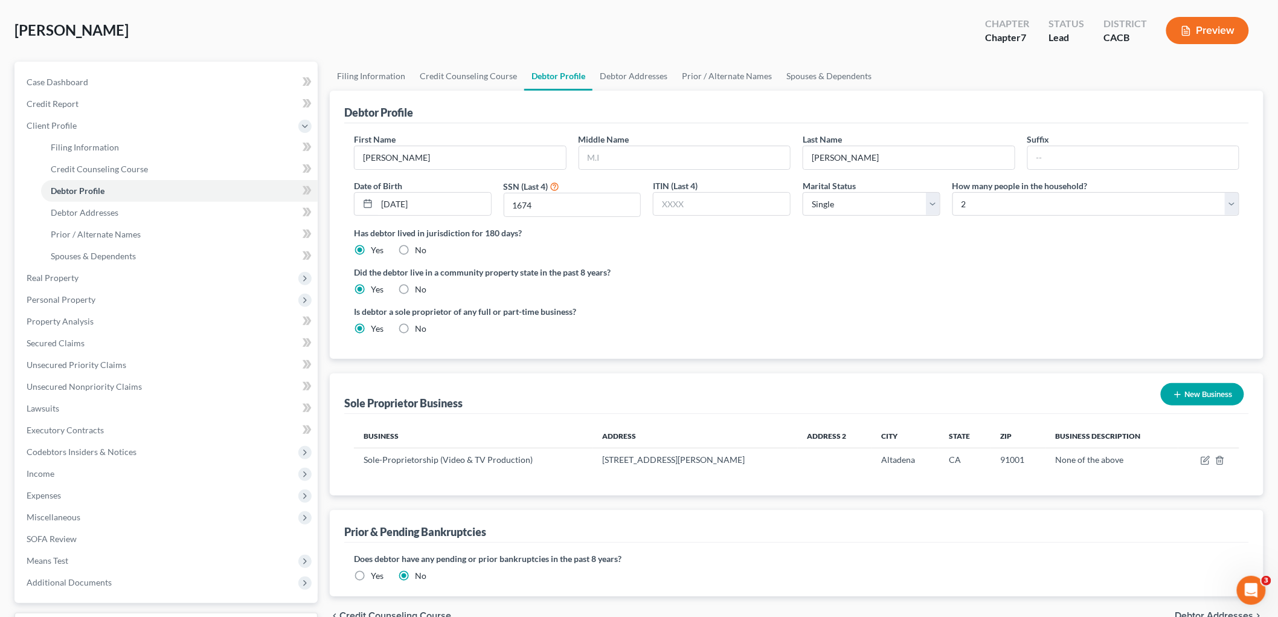
scroll to position [20, 0]
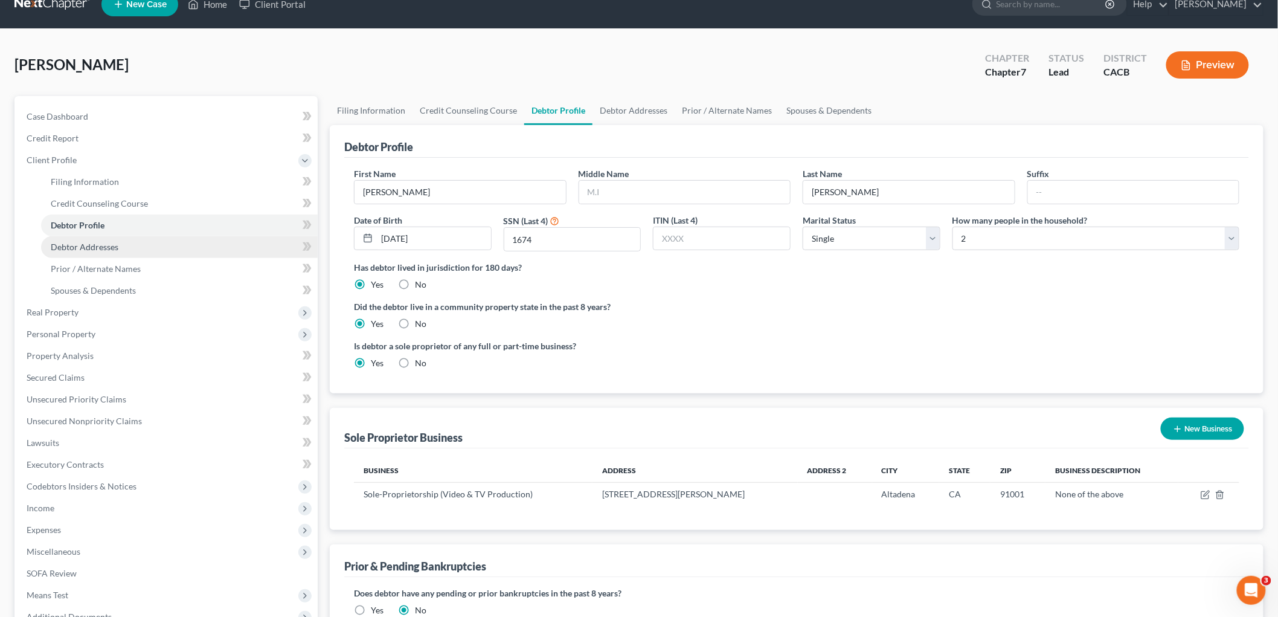
click at [130, 254] on link "Debtor Addresses" at bounding box center [179, 247] width 277 height 22
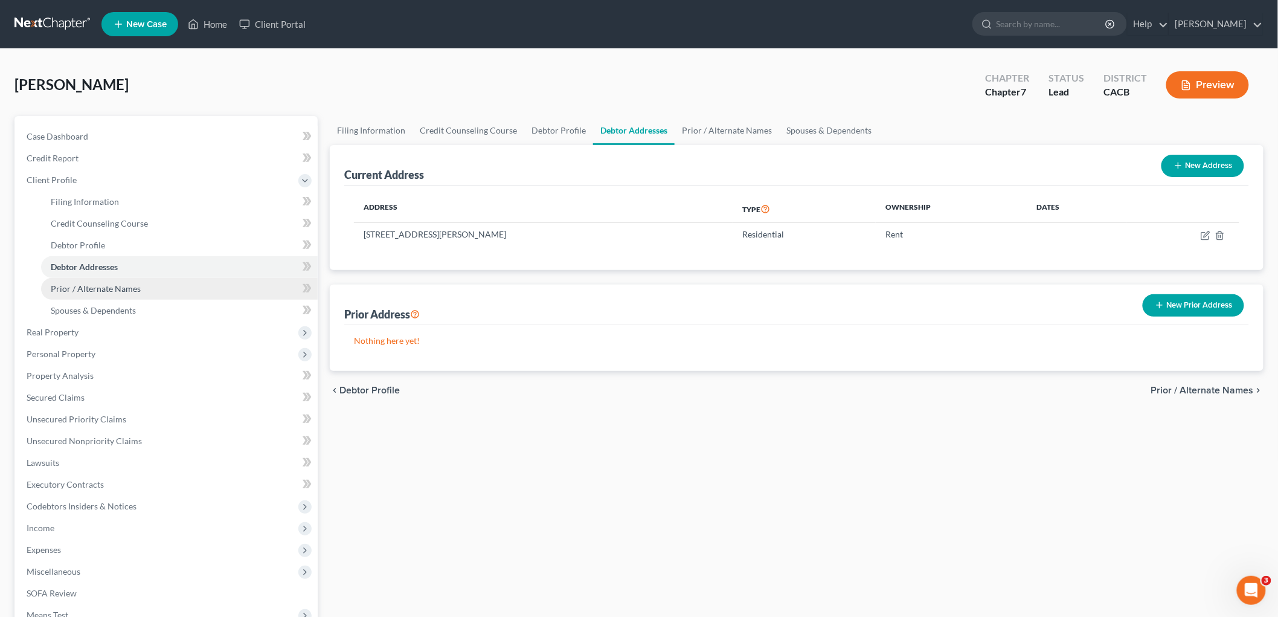
click at [141, 291] on link "Prior / Alternate Names" at bounding box center [179, 289] width 277 height 22
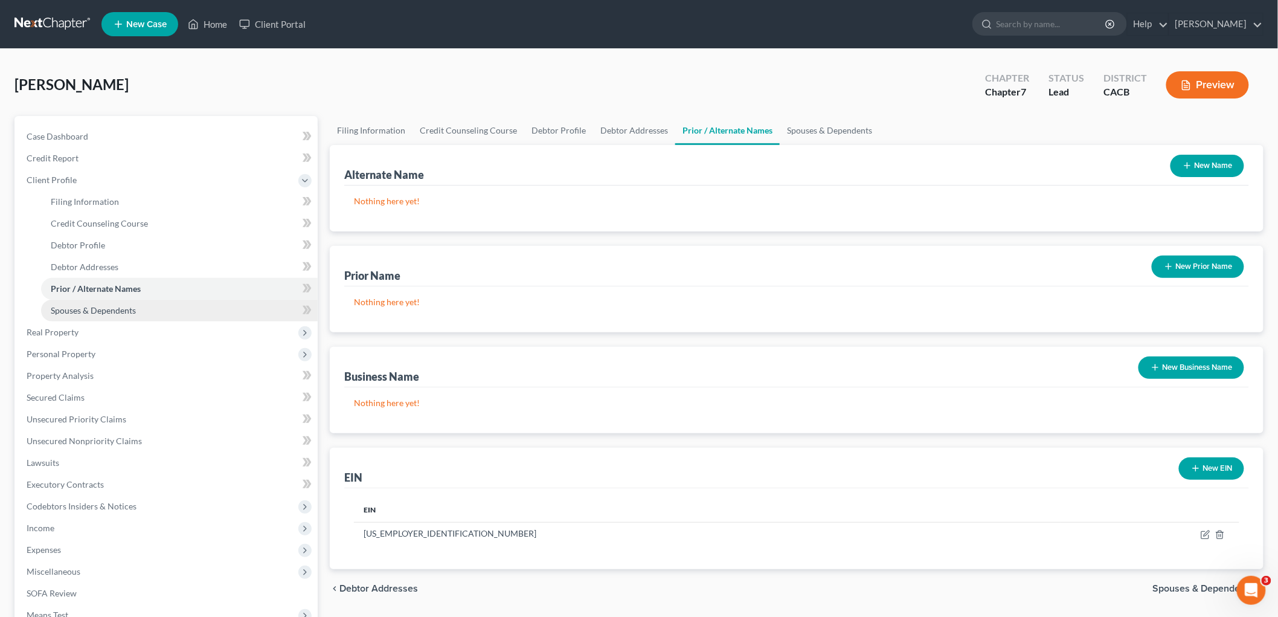
click at [141, 305] on link "Spouses & Dependents" at bounding box center [179, 311] width 277 height 22
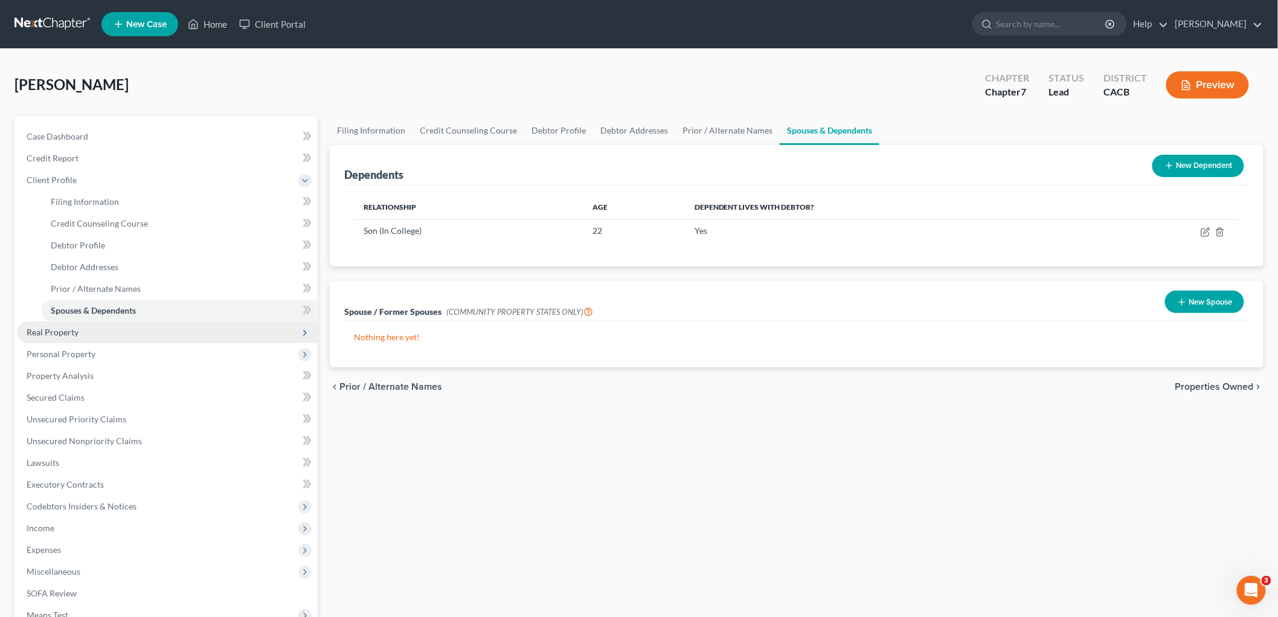
click at [37, 335] on span "Real Property" at bounding box center [53, 332] width 52 height 10
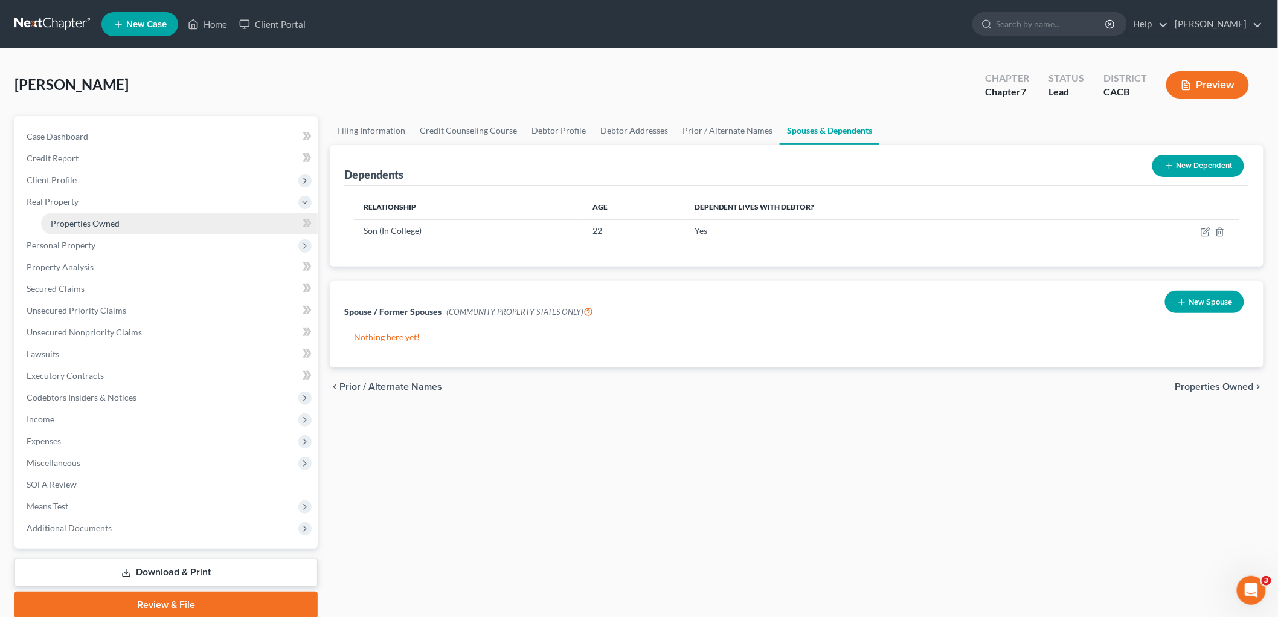
click at [77, 223] on span "Properties Owned" at bounding box center [85, 223] width 69 height 10
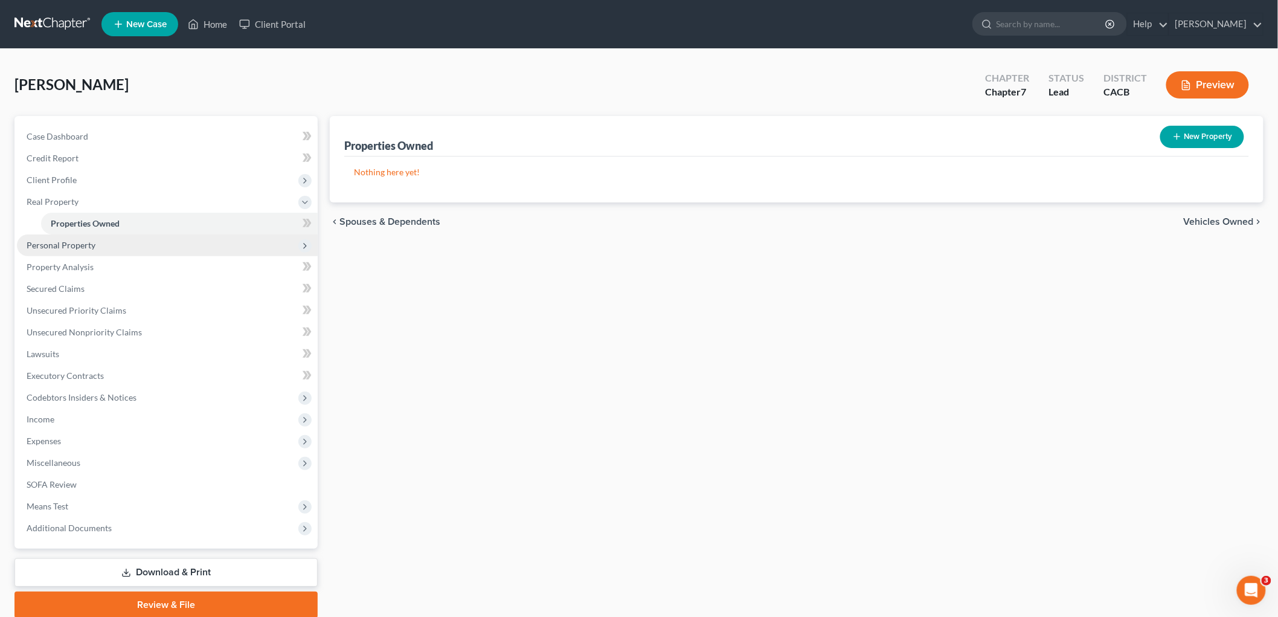
click at [69, 238] on span "Personal Property" at bounding box center [167, 245] width 301 height 22
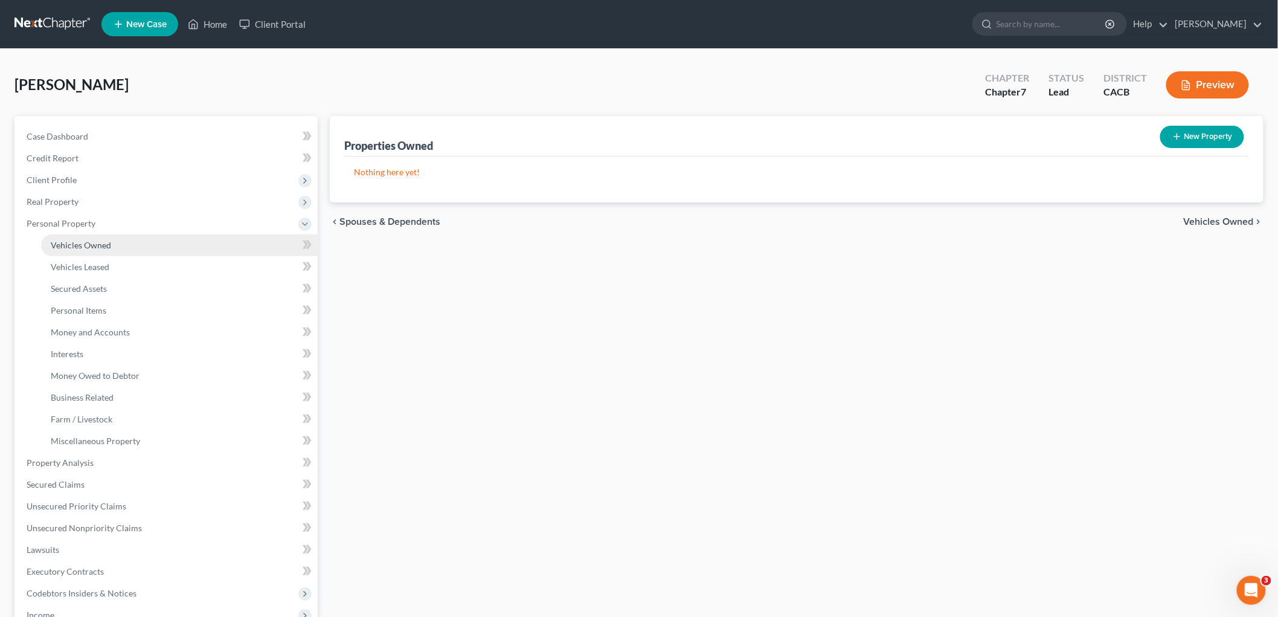
click at [65, 234] on link "Vehicles Owned" at bounding box center [179, 245] width 277 height 22
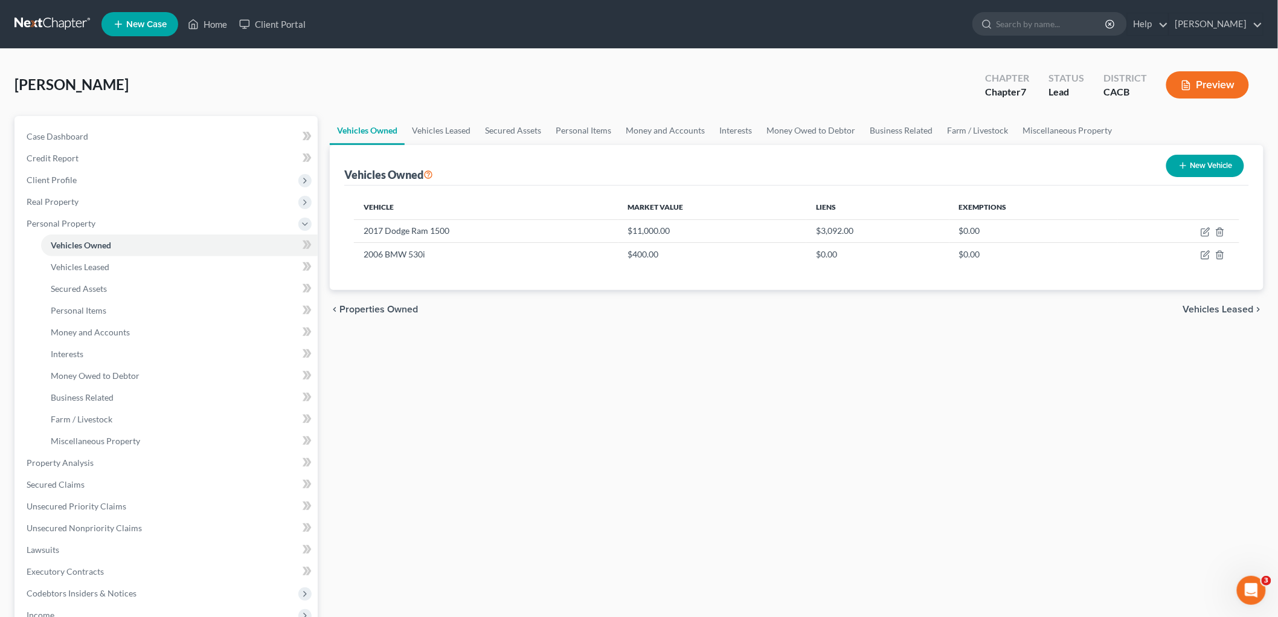
click at [1217, 89] on button "Preview" at bounding box center [1207, 84] width 83 height 27
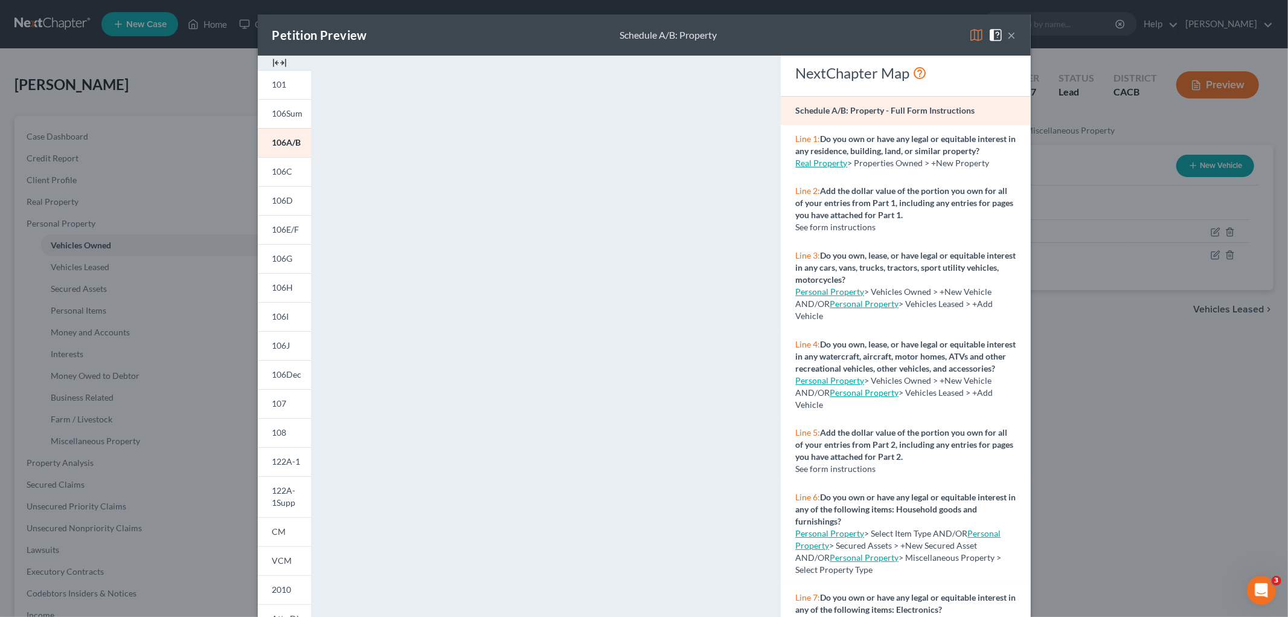
click at [969, 39] on img at bounding box center [976, 35] width 14 height 14
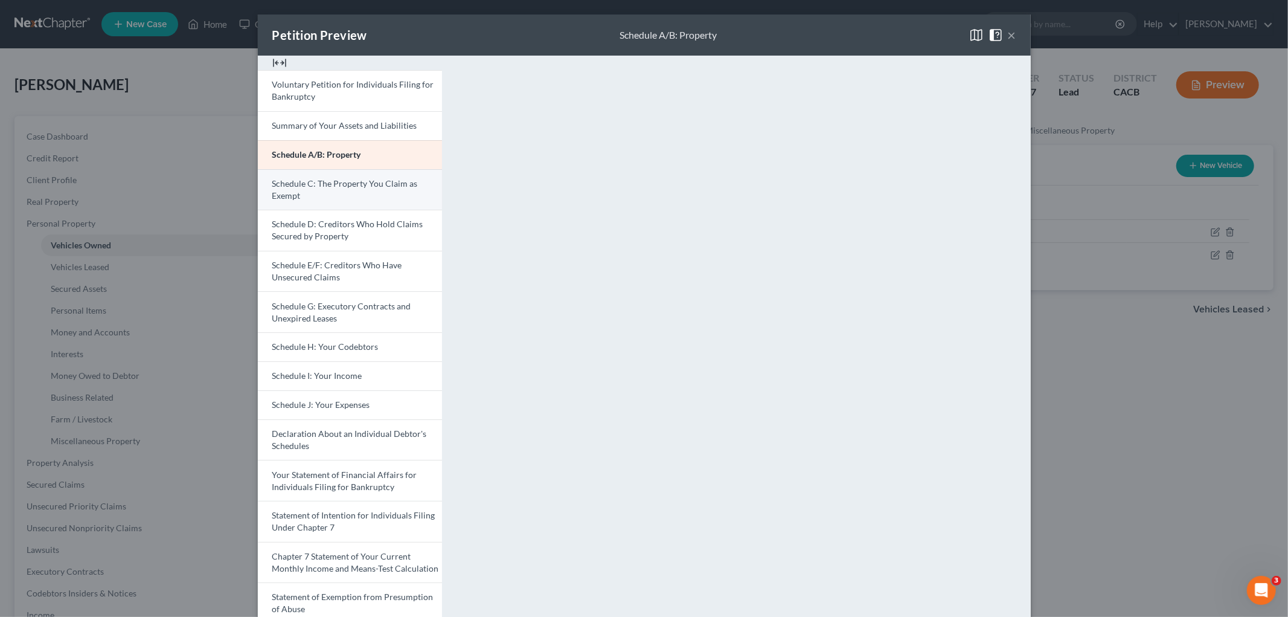
drag, startPoint x: 412, startPoint y: 176, endPoint x: 419, endPoint y: 178, distance: 6.9
click at [413, 177] on link "Schedule C: The Property You Claim as Exempt" at bounding box center [350, 189] width 184 height 41
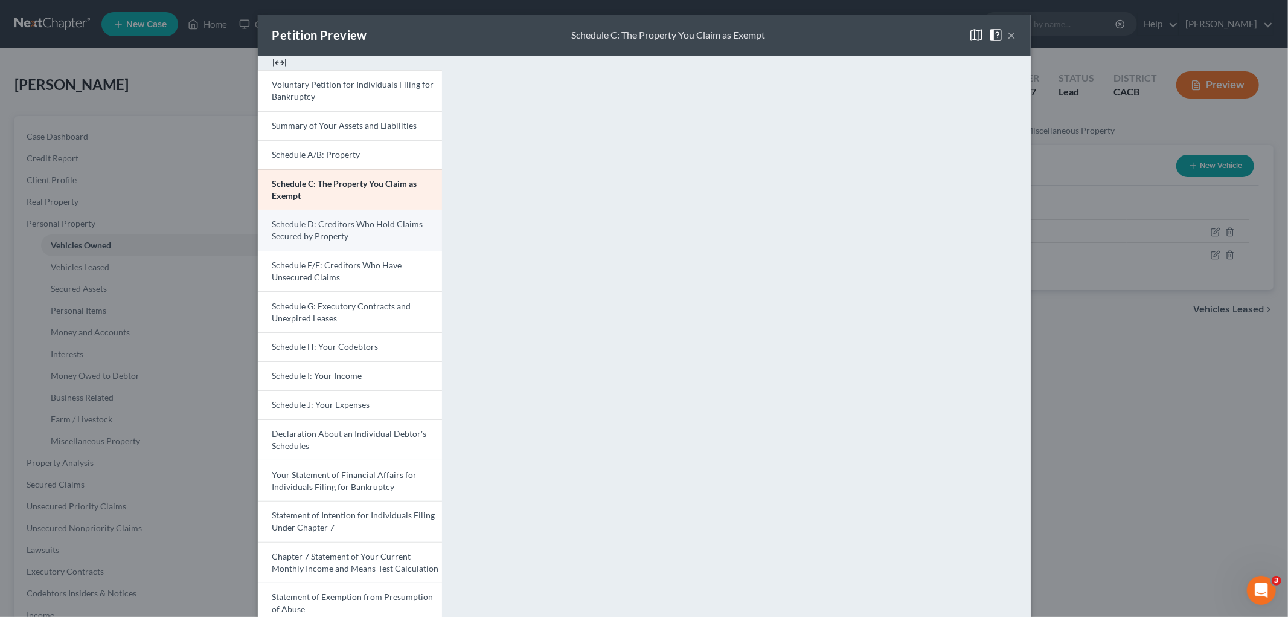
click at [291, 219] on span "Schedule D: Creditors Who Hold Claims Secured by Property" at bounding box center [347, 230] width 151 height 22
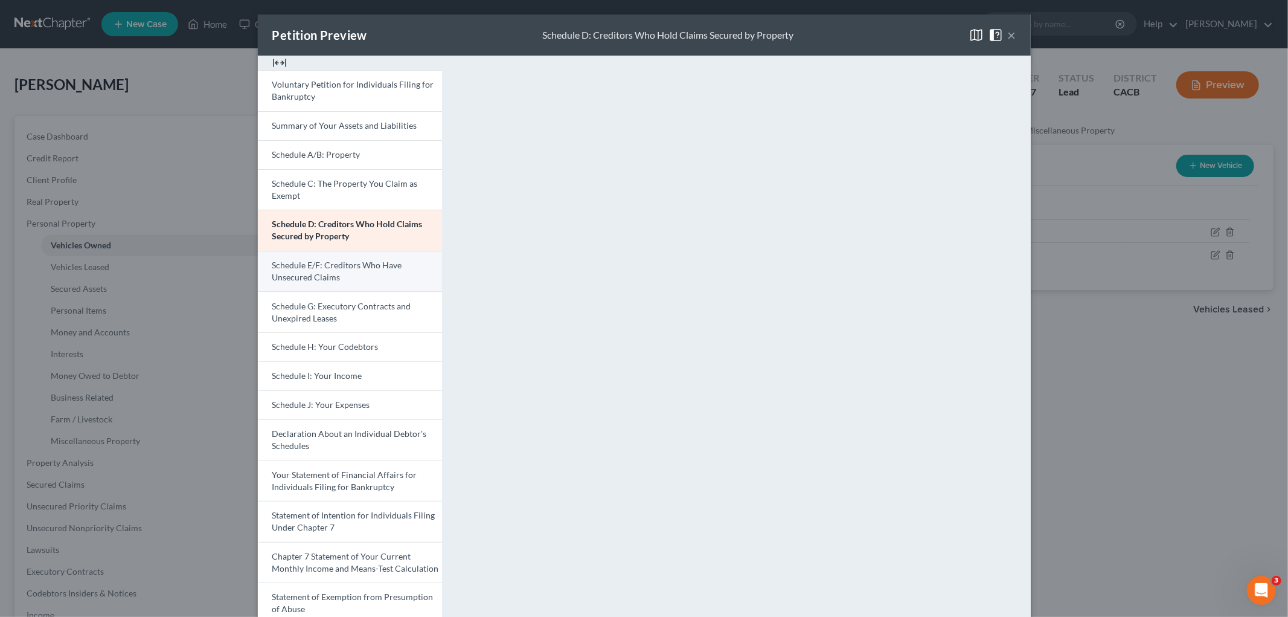
click at [340, 255] on link "Schedule E/F: Creditors Who Have Unsecured Claims" at bounding box center [350, 271] width 184 height 41
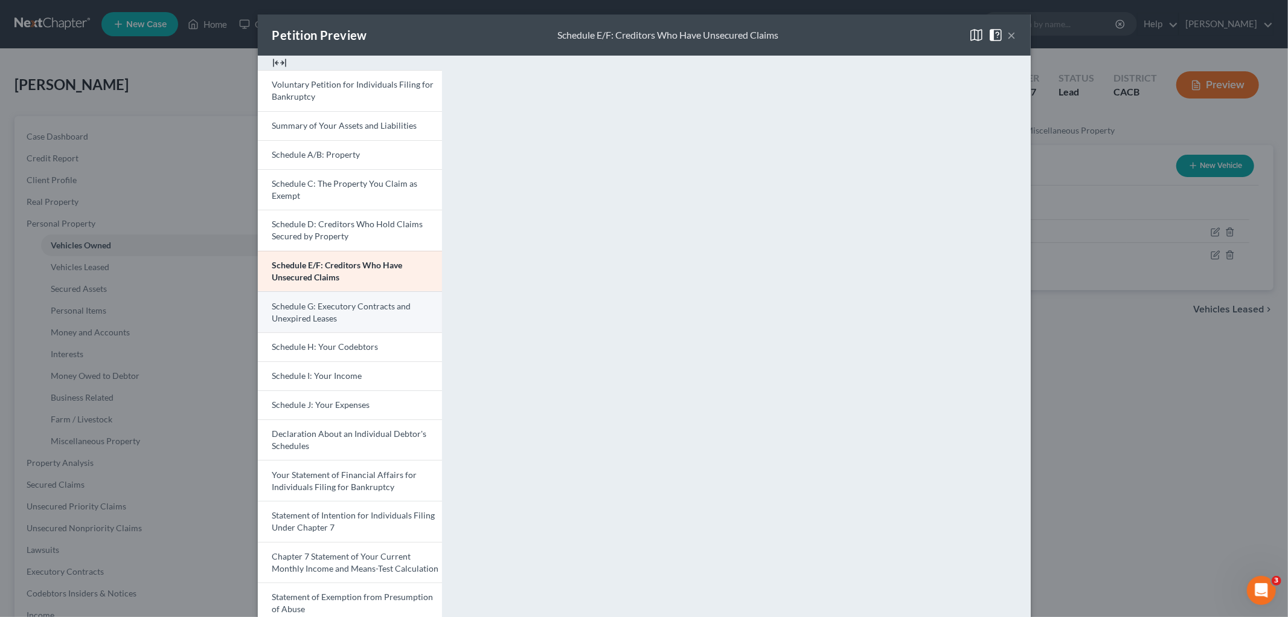
click at [324, 306] on span "Schedule G: Executory Contracts and Unexpired Leases" at bounding box center [341, 312] width 139 height 22
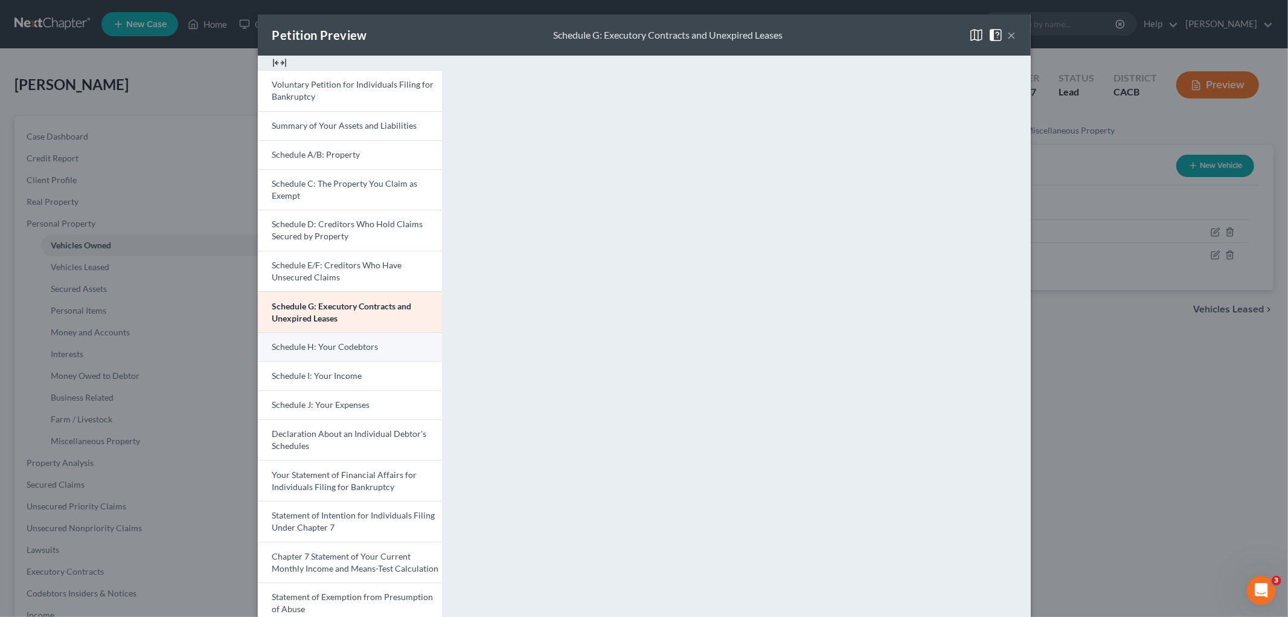
click at [307, 354] on link "Schedule H: Your Codebtors" at bounding box center [350, 346] width 184 height 29
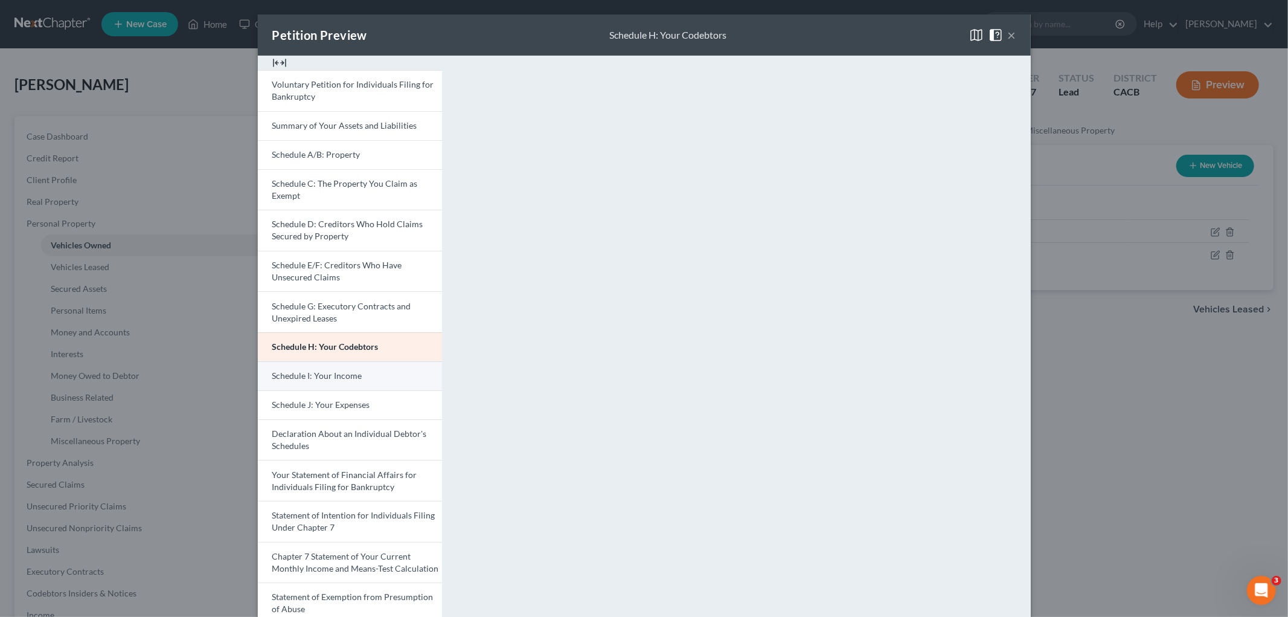
click at [303, 375] on span "Schedule I: Your Income" at bounding box center [317, 375] width 90 height 10
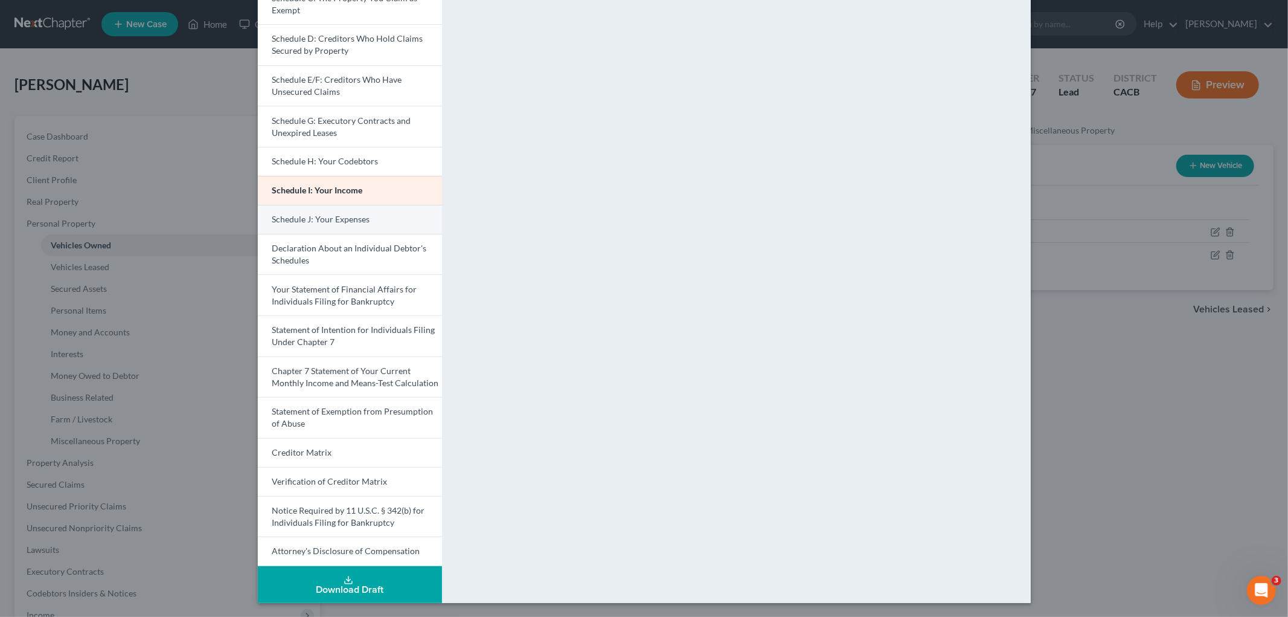
click at [350, 228] on link "Schedule J: Your Expenses" at bounding box center [350, 219] width 184 height 29
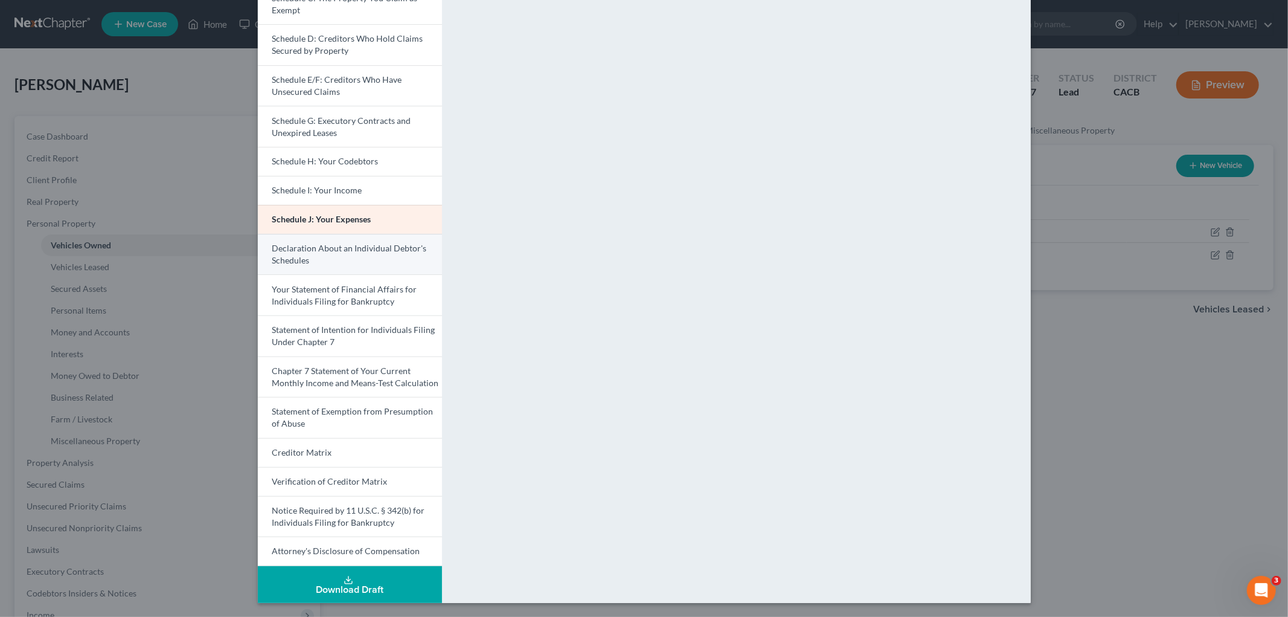
click at [359, 250] on span "Declaration About an Individual Debtor's Schedules" at bounding box center [349, 254] width 155 height 22
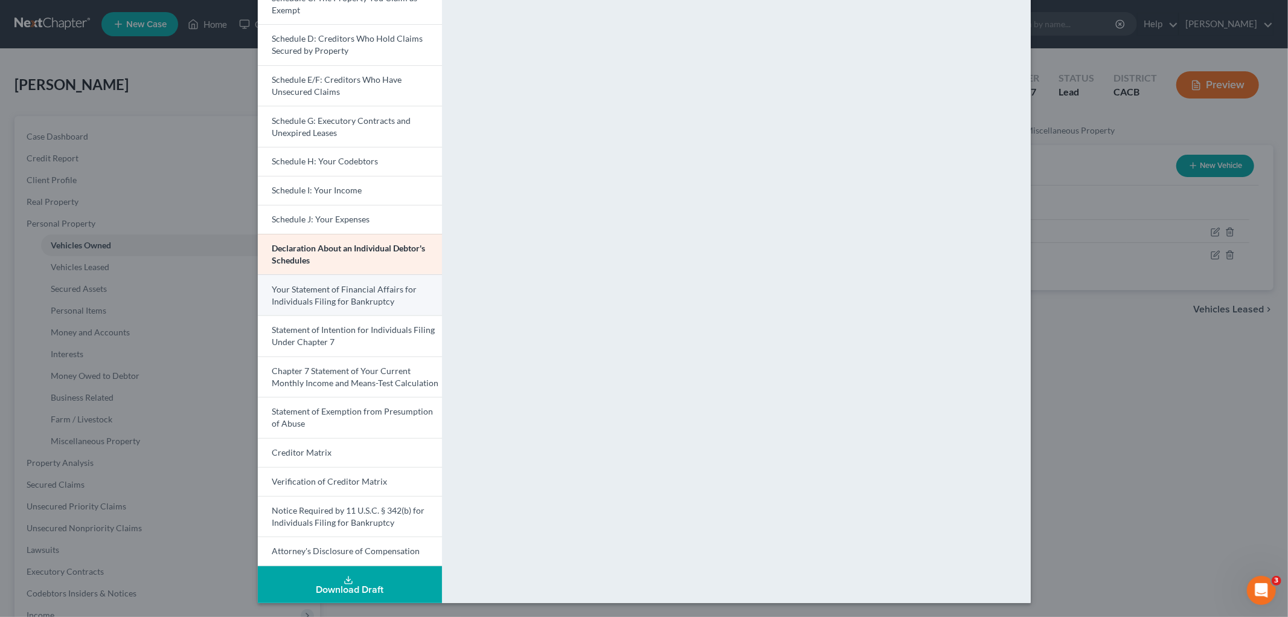
click at [360, 282] on link "Your Statement of Financial Affairs for Individuals Filing for Bankruptcy" at bounding box center [350, 294] width 184 height 41
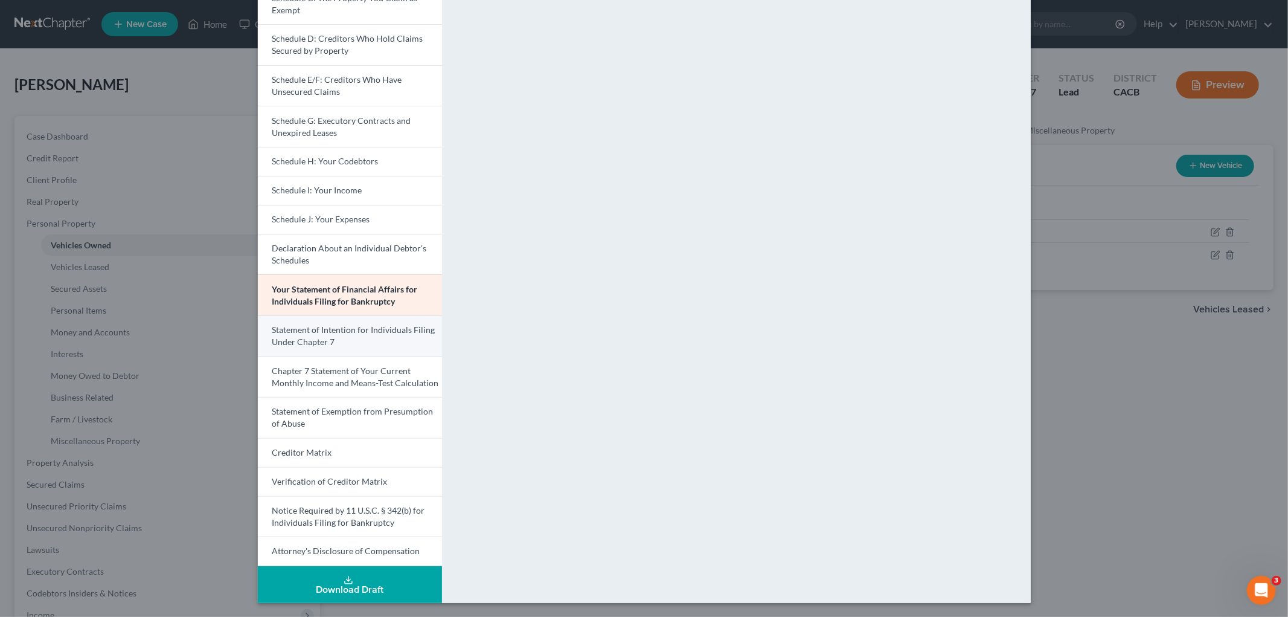
drag, startPoint x: 327, startPoint y: 358, endPoint x: 327, endPoint y: 349, distance: 9.1
click at [327, 358] on link "Chapter 7 Statement of Your Current Monthly Income and Means-Test Calculation" at bounding box center [350, 376] width 184 height 41
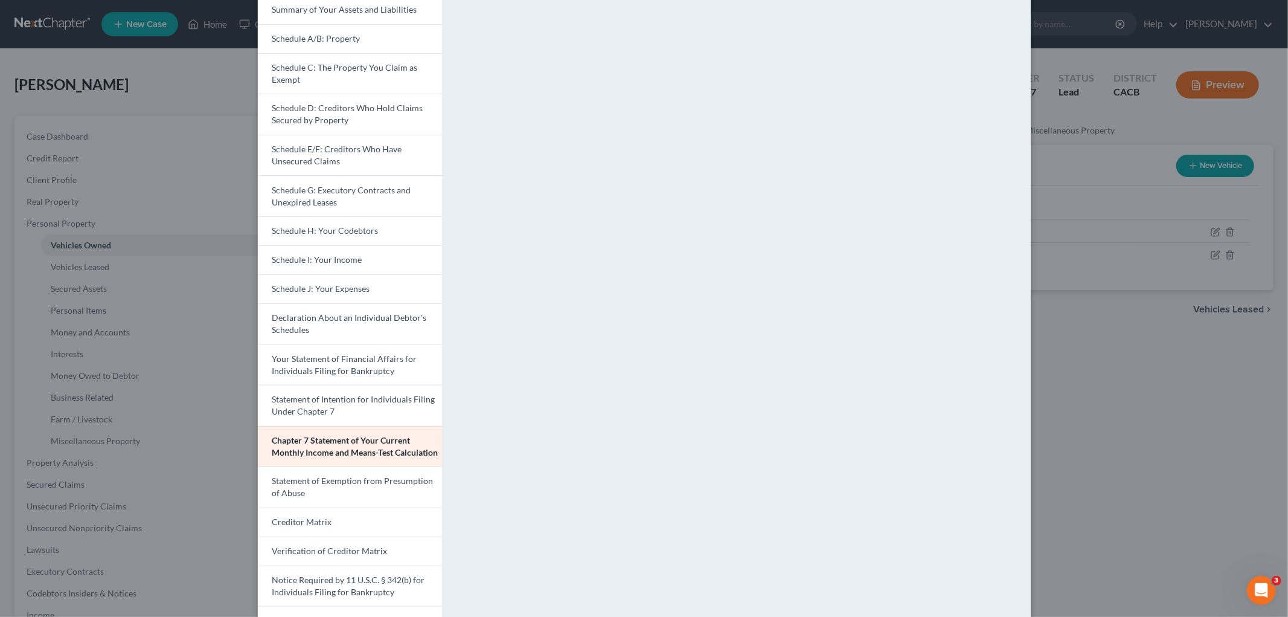
scroll to position [51, 0]
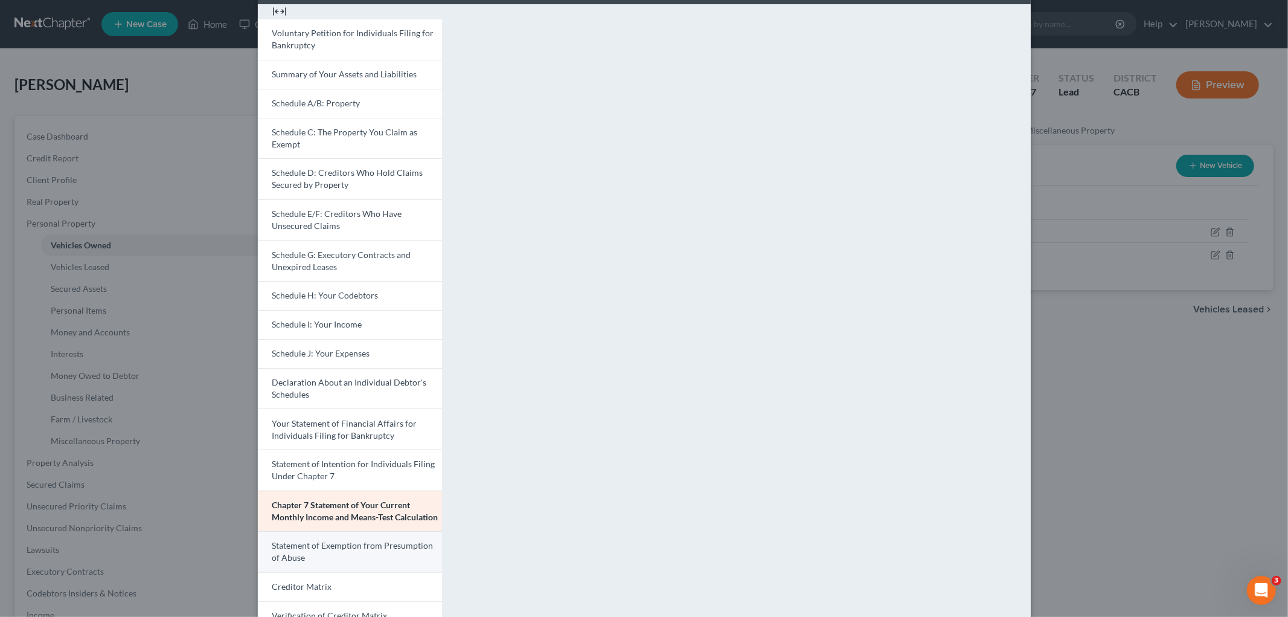
click at [344, 545] on span "Statement of Exemption from Presumption of Abuse" at bounding box center [352, 551] width 161 height 22
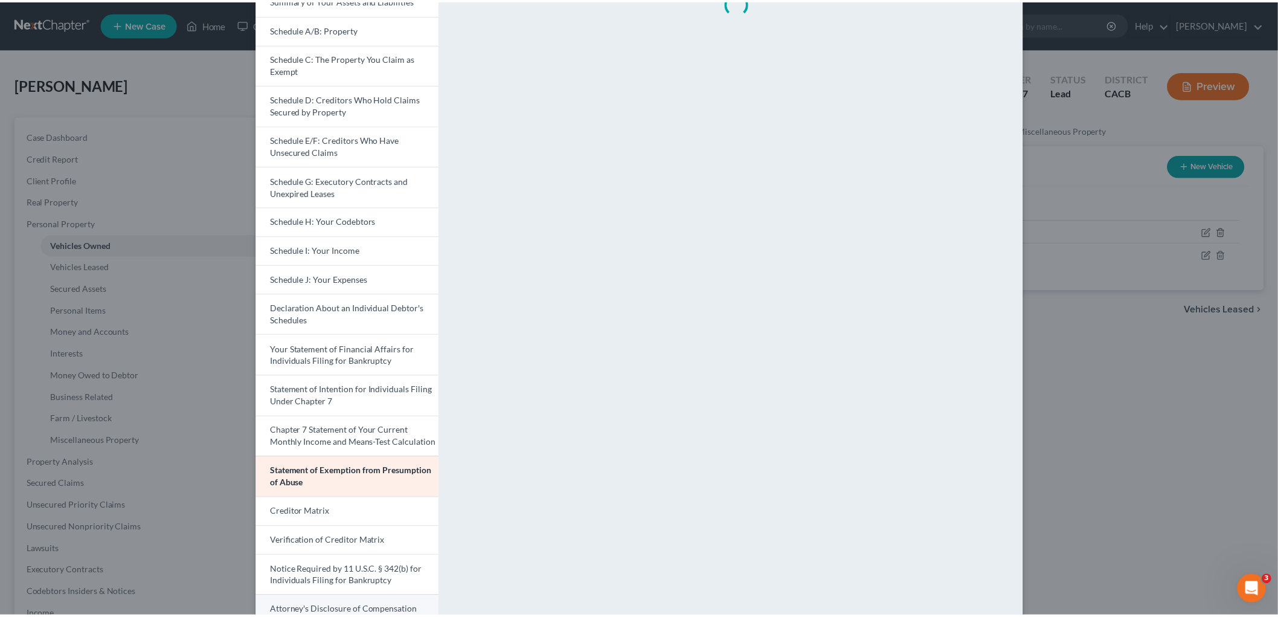
scroll to position [185, 0]
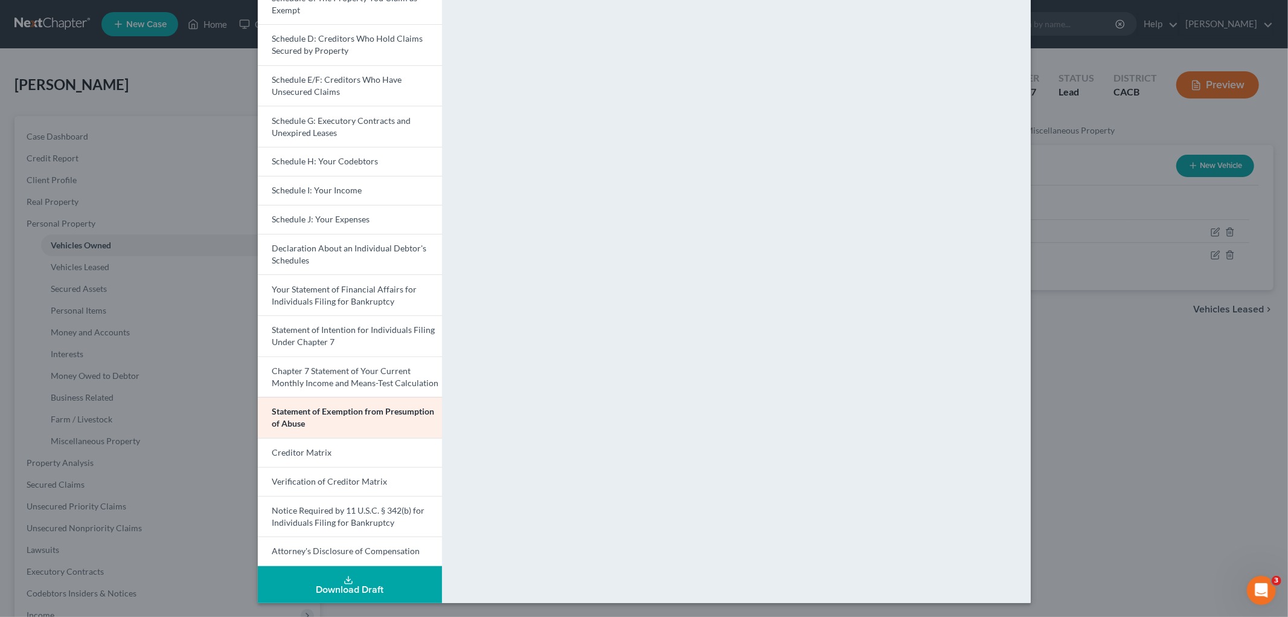
click at [1140, 443] on div "Petition Preview Statement of Exemption from Presumption of Abuse × Voluntary P…" at bounding box center [644, 308] width 1288 height 617
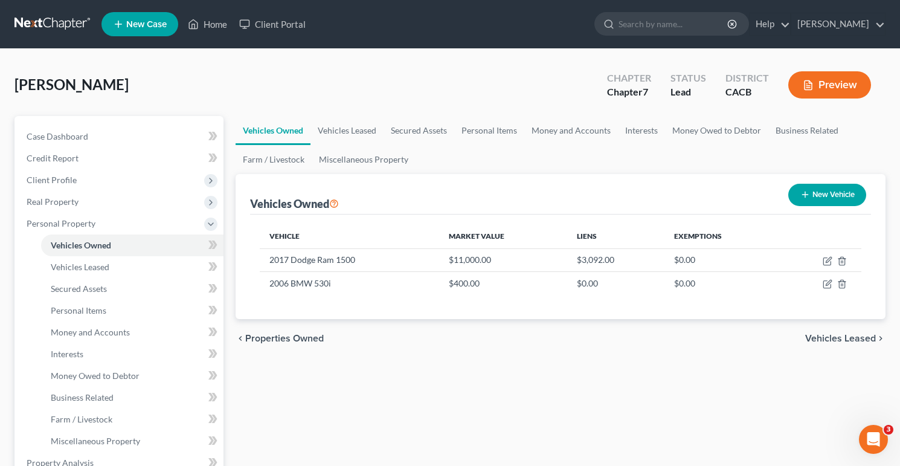
drag, startPoint x: 117, startPoint y: 119, endPoint x: 127, endPoint y: 76, distance: 44.8
click at [112, 118] on div "Case Dashboard Payments Invoices Payments Payments Credit Report Client Profile…" at bounding box center [118, 430] width 209 height 628
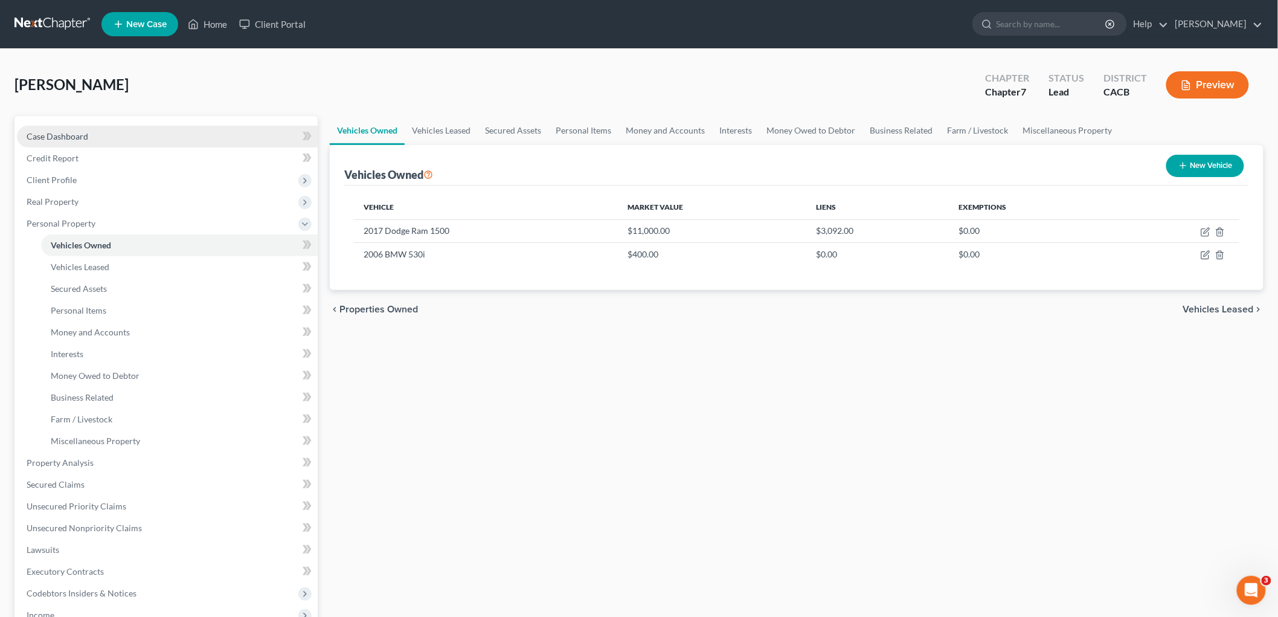
click at [73, 140] on span "Case Dashboard" at bounding box center [58, 136] width 62 height 10
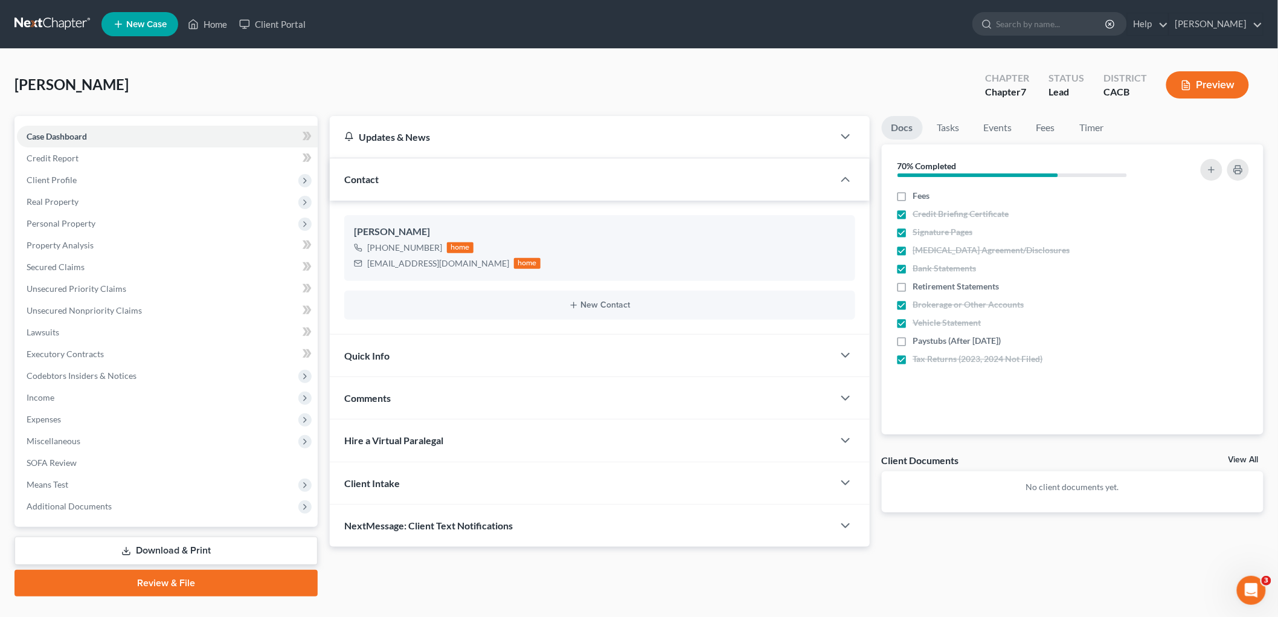
click at [67, 22] on link at bounding box center [52, 24] width 77 height 22
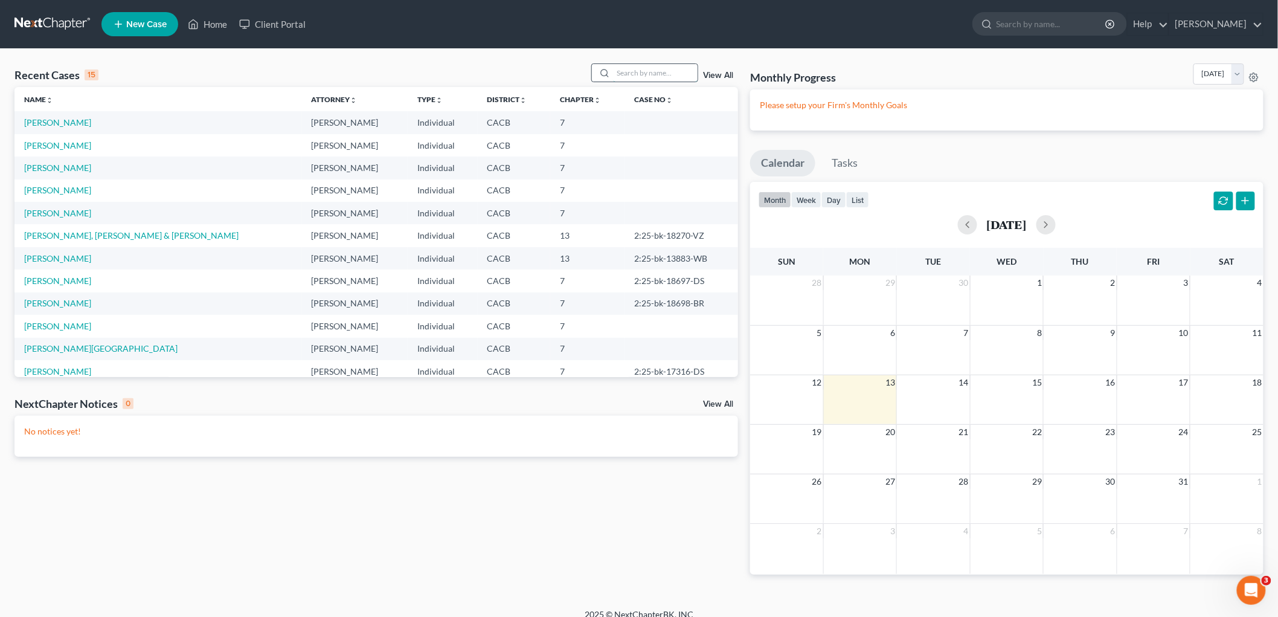
click at [619, 80] on input "search" at bounding box center [655, 73] width 85 height 18
type input "tucci"
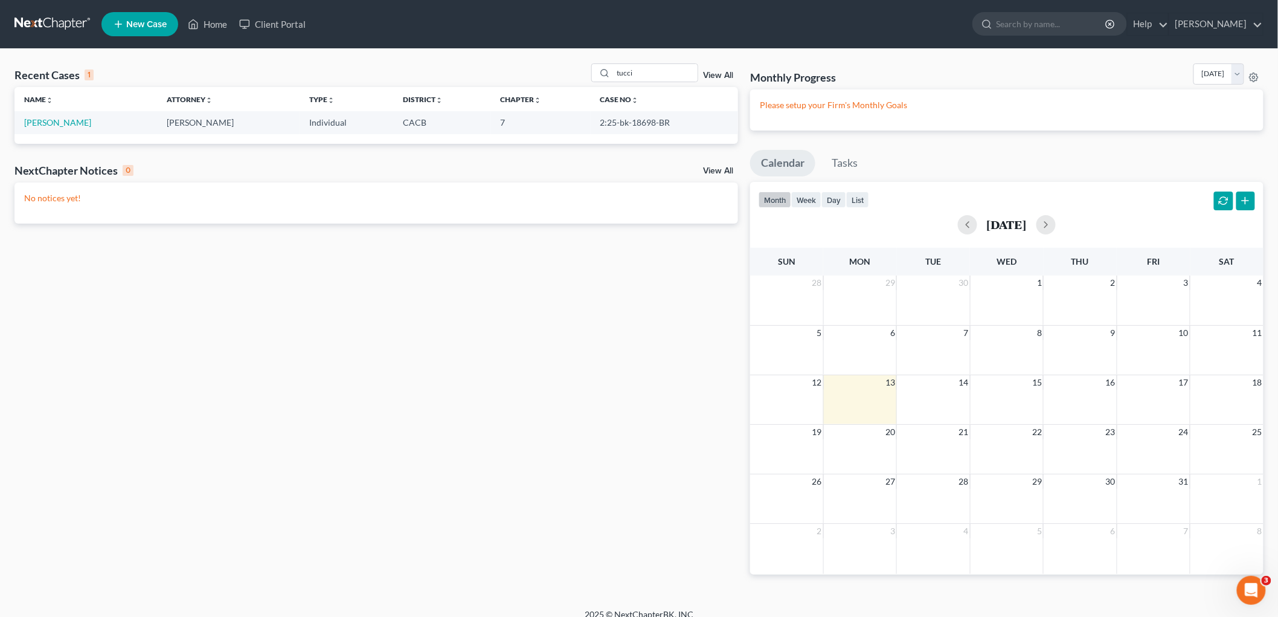
click at [57, 116] on td "[PERSON_NAME]" at bounding box center [85, 122] width 143 height 22
click at [59, 120] on link "[PERSON_NAME]" at bounding box center [57, 122] width 67 height 10
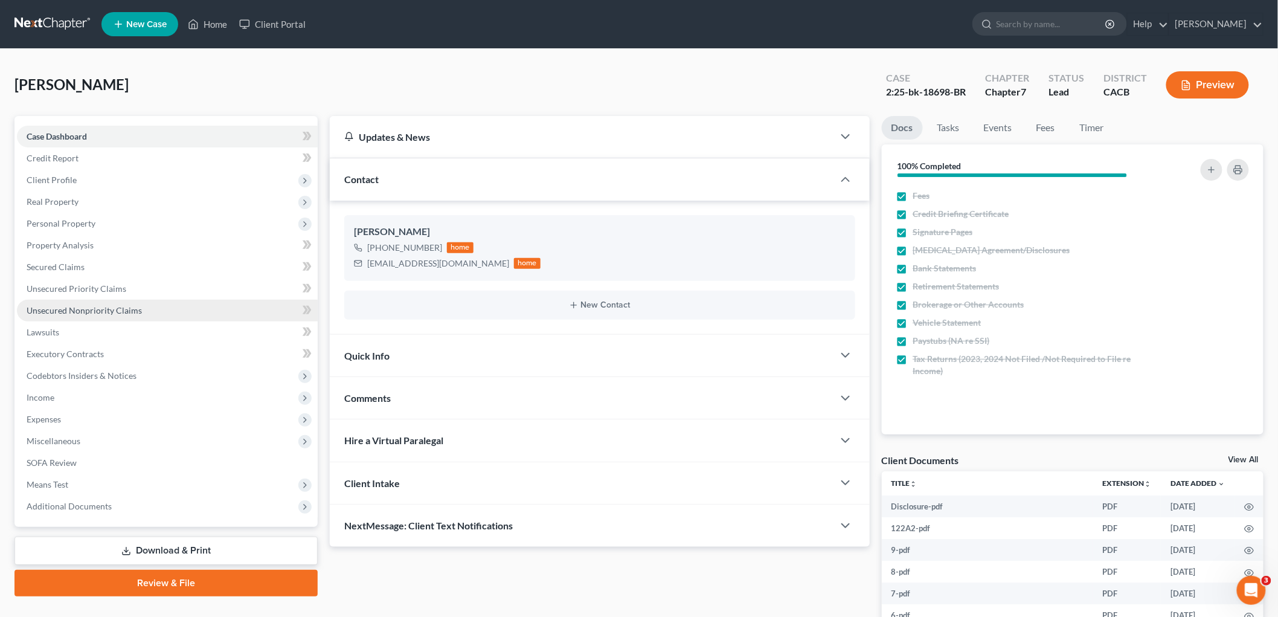
click at [122, 305] on span "Unsecured Nonpriority Claims" at bounding box center [84, 310] width 115 height 10
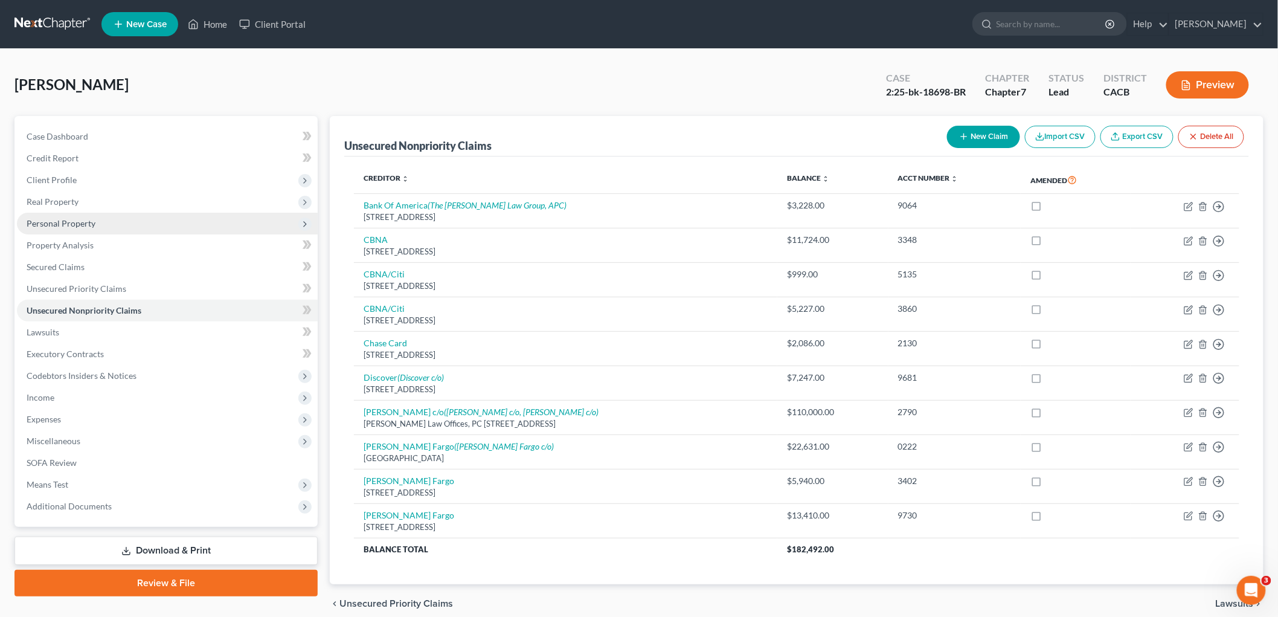
click at [80, 232] on span "Personal Property" at bounding box center [167, 224] width 301 height 22
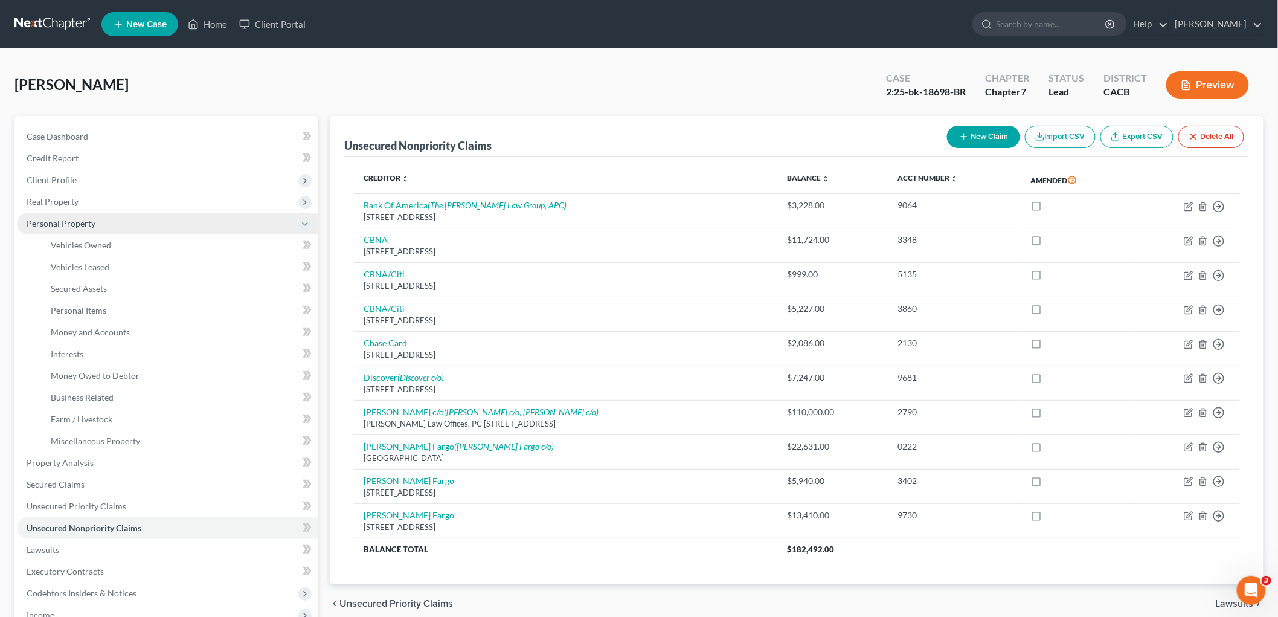
click at [72, 233] on span "Personal Property" at bounding box center [167, 224] width 301 height 22
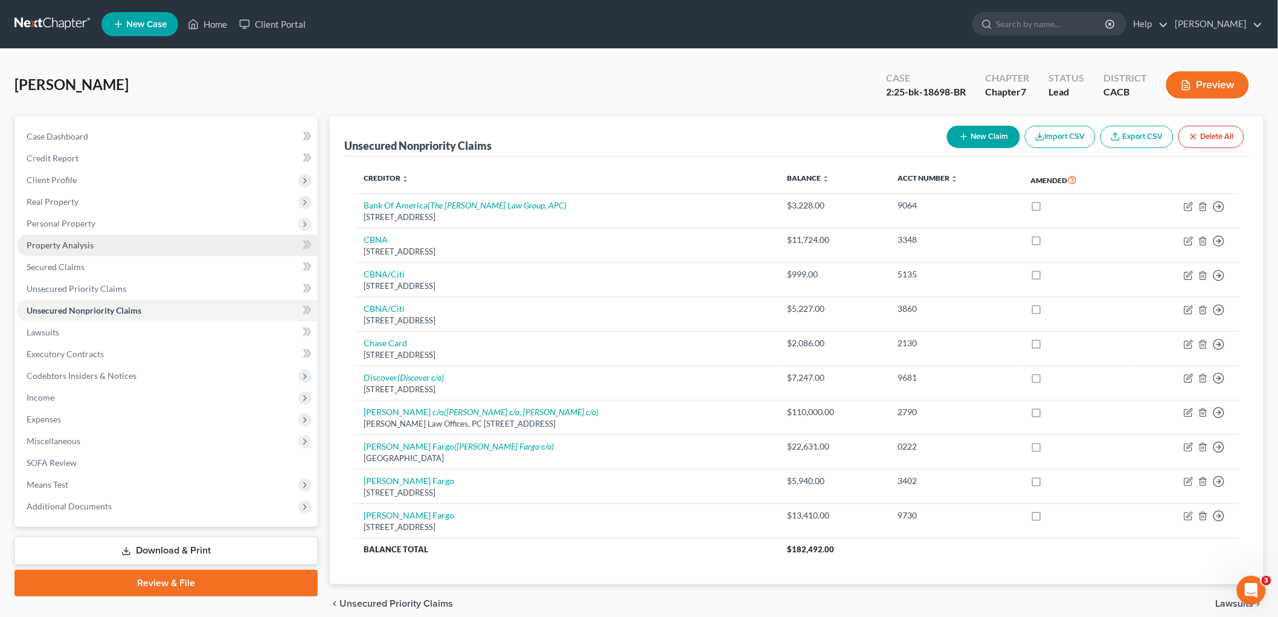
click at [70, 246] on span "Property Analysis" at bounding box center [60, 245] width 67 height 10
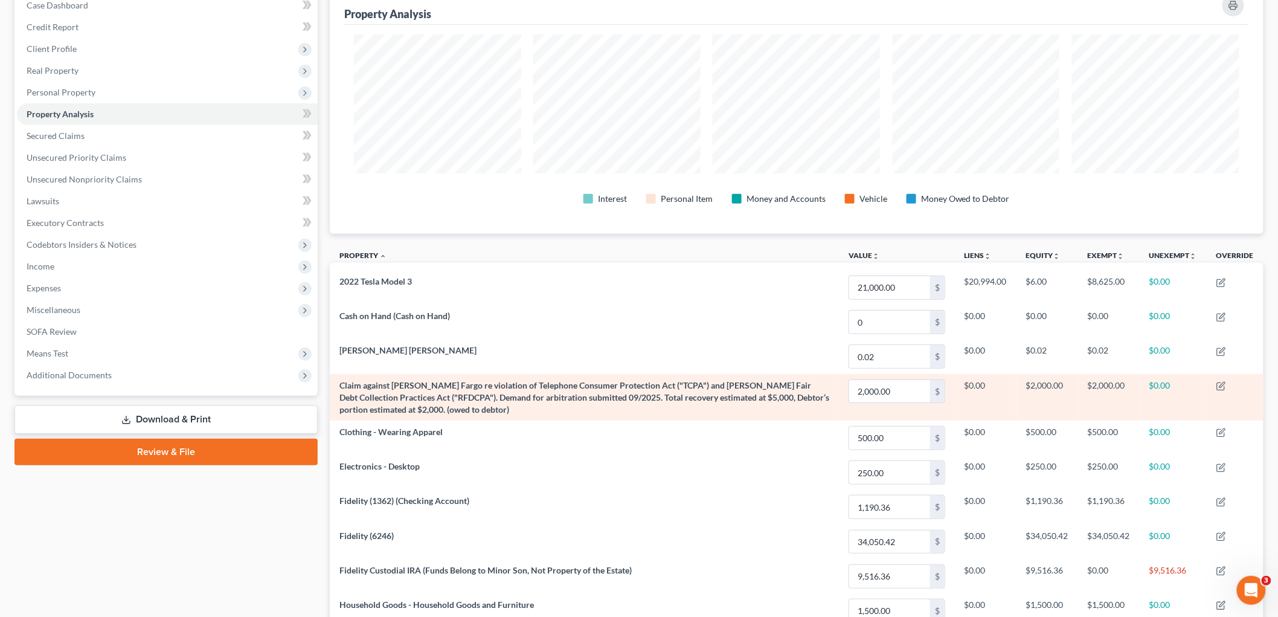
scroll to position [134, 0]
